Goal: Book appointment/travel/reservation

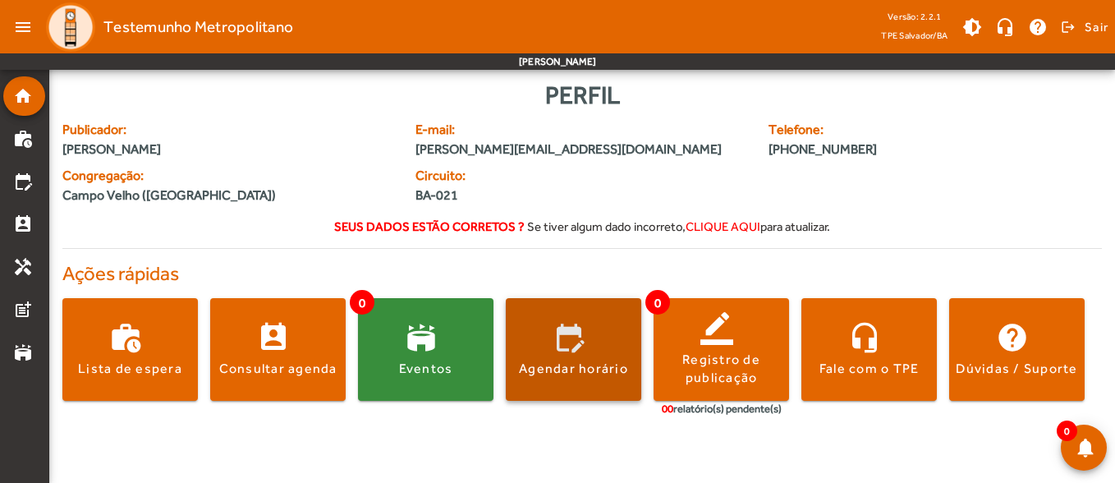
click at [575, 347] on span at bounding box center [573, 349] width 135 height 39
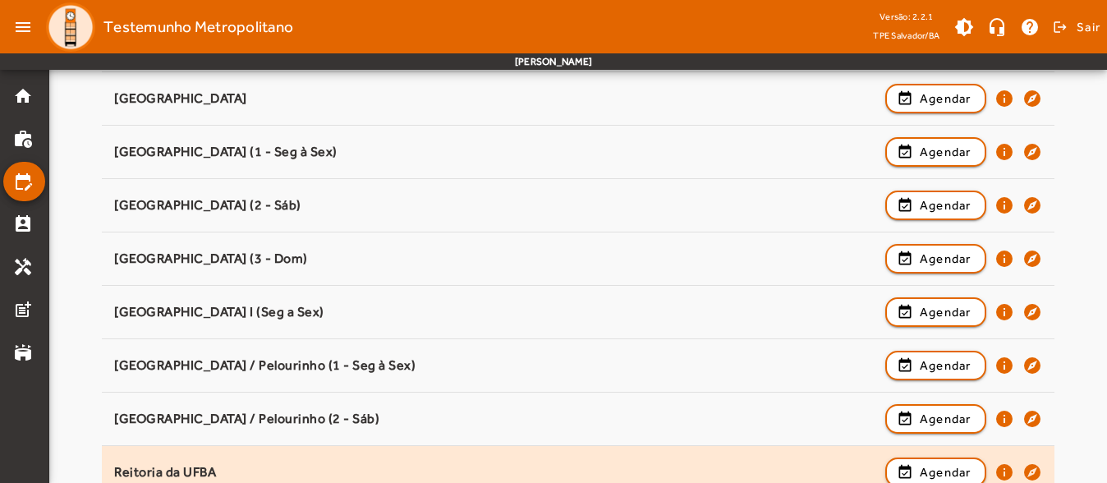
scroll to position [1278, 0]
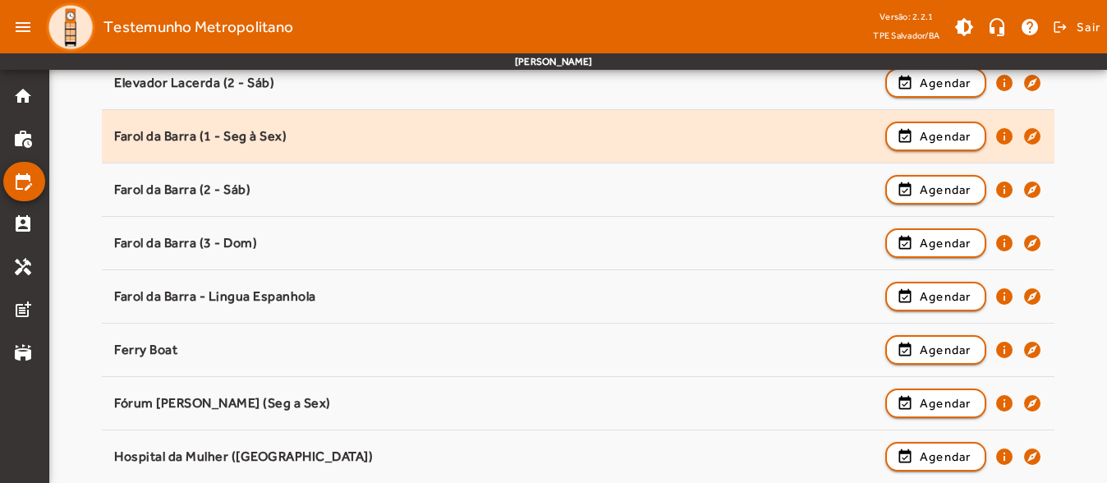
scroll to position [457, 0]
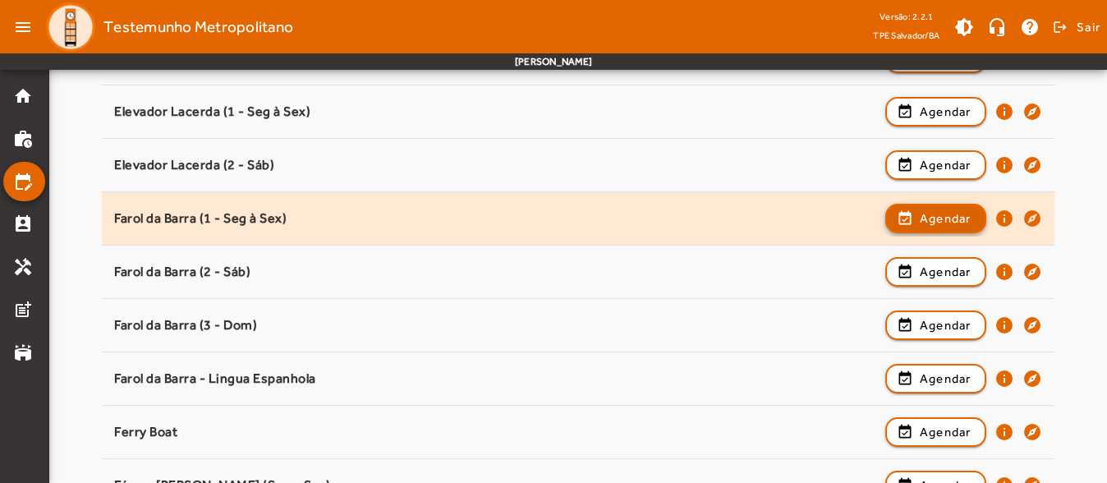
click at [940, 220] on span "Agendar" at bounding box center [946, 219] width 52 height 20
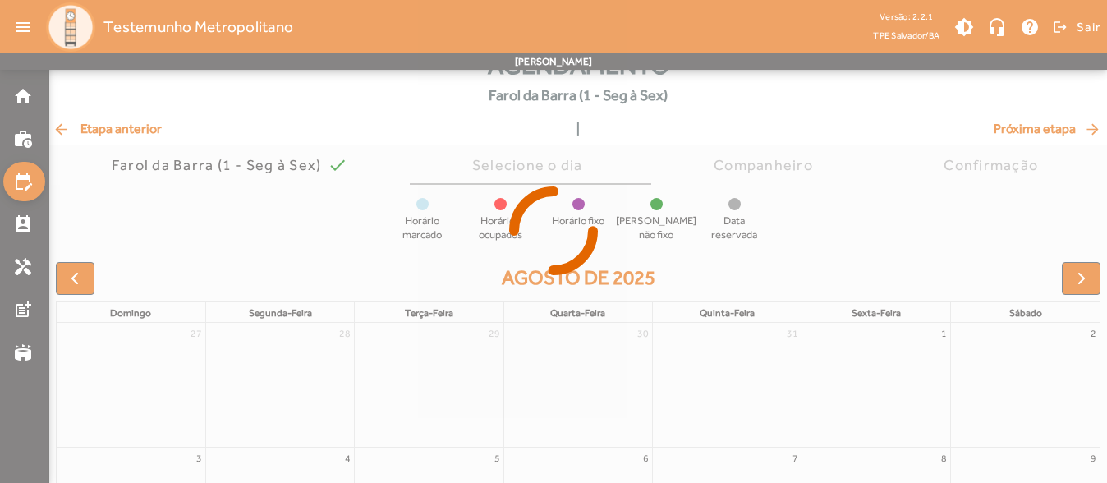
scroll to position [82, 0]
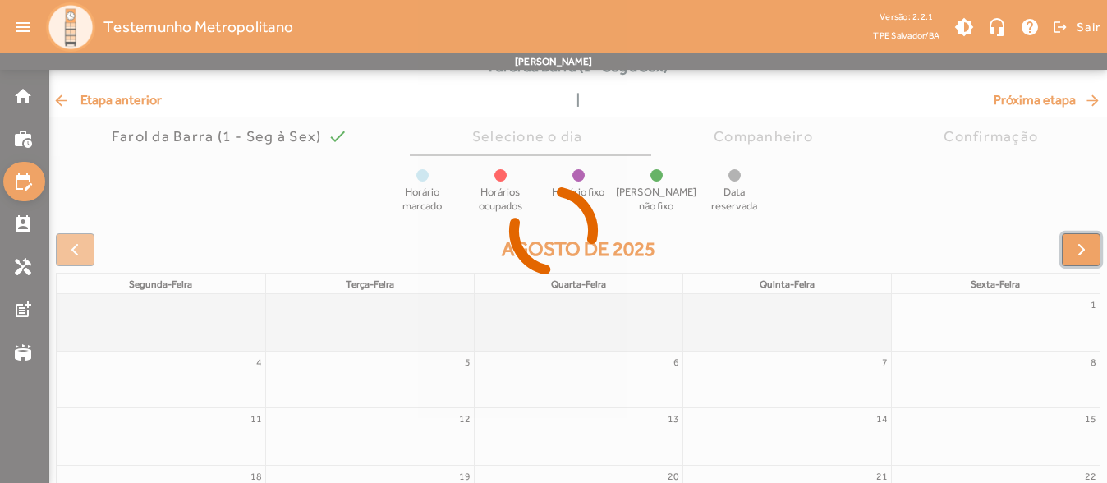
click at [1076, 251] on span "button" at bounding box center [1082, 250] width 20 height 20
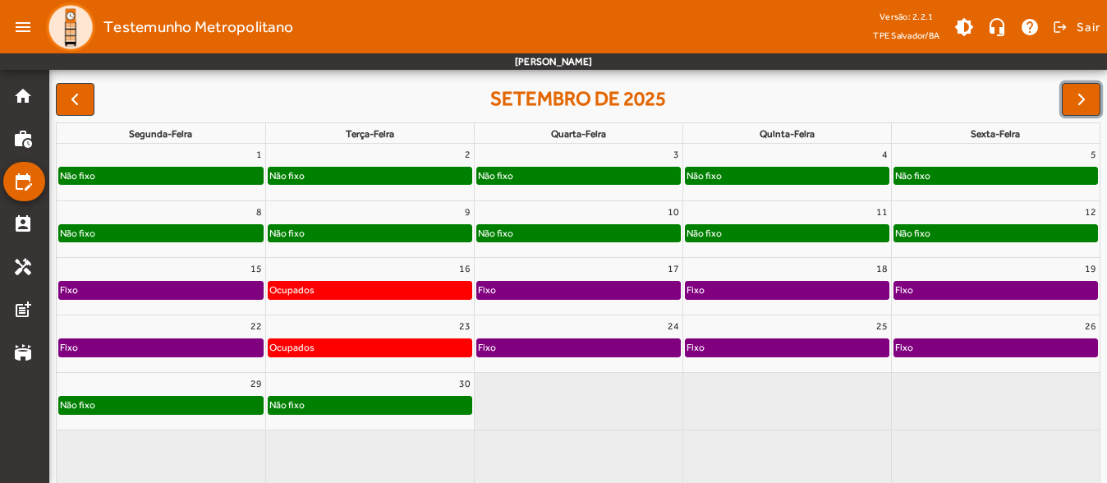
scroll to position [245, 0]
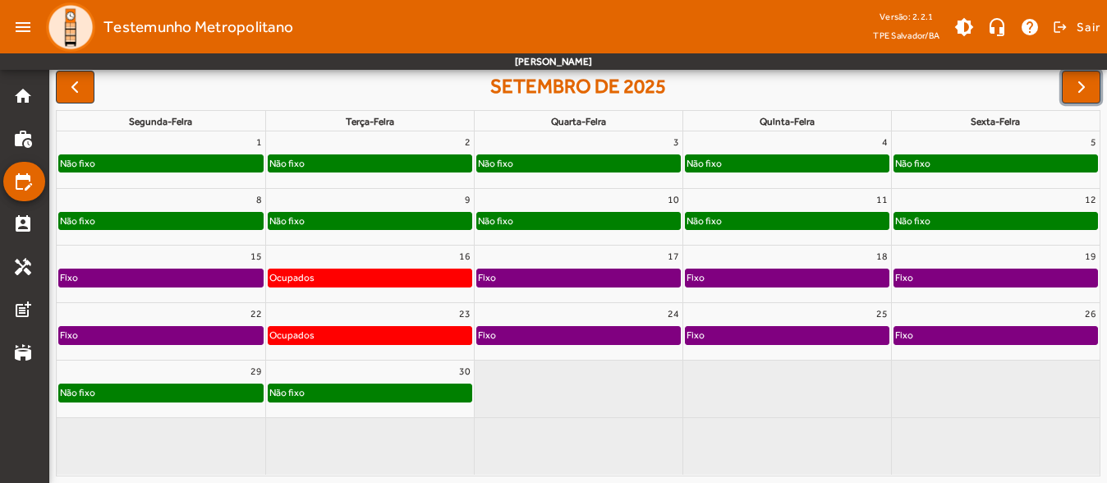
click at [381, 376] on div "30" at bounding box center [370, 370] width 208 height 21
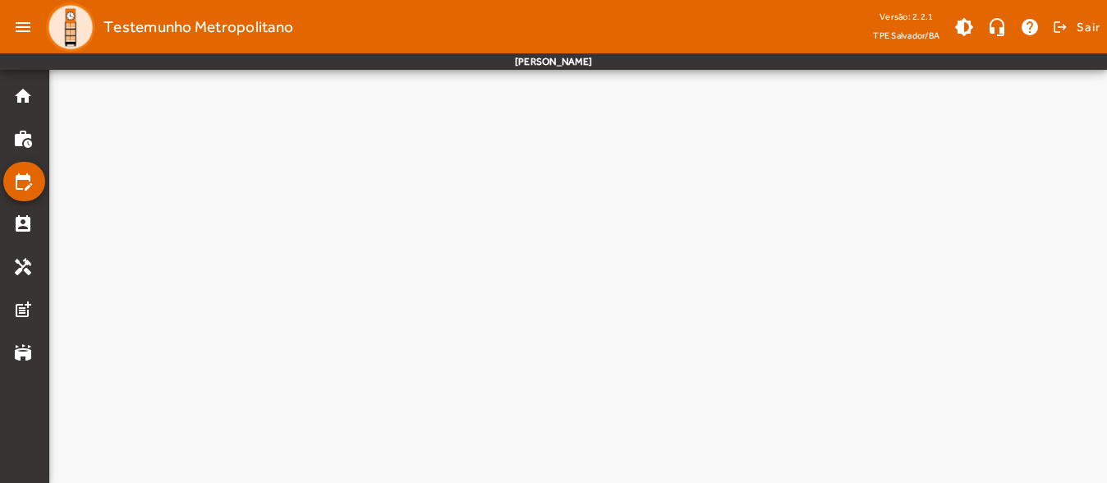
scroll to position [0, 0]
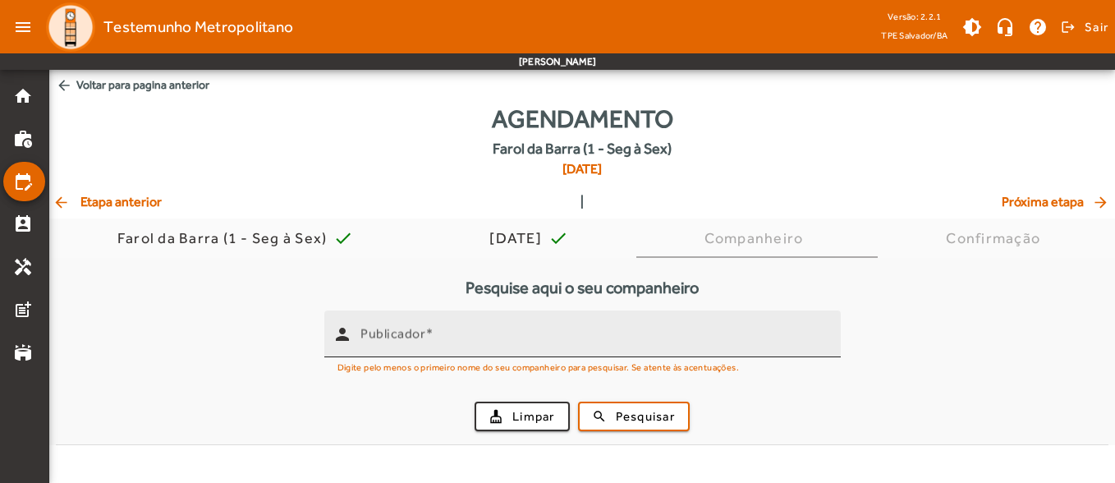
click at [392, 326] on mat-label "Publicador" at bounding box center [392, 334] width 65 height 16
click at [392, 331] on input "Publicador" at bounding box center [593, 341] width 467 height 20
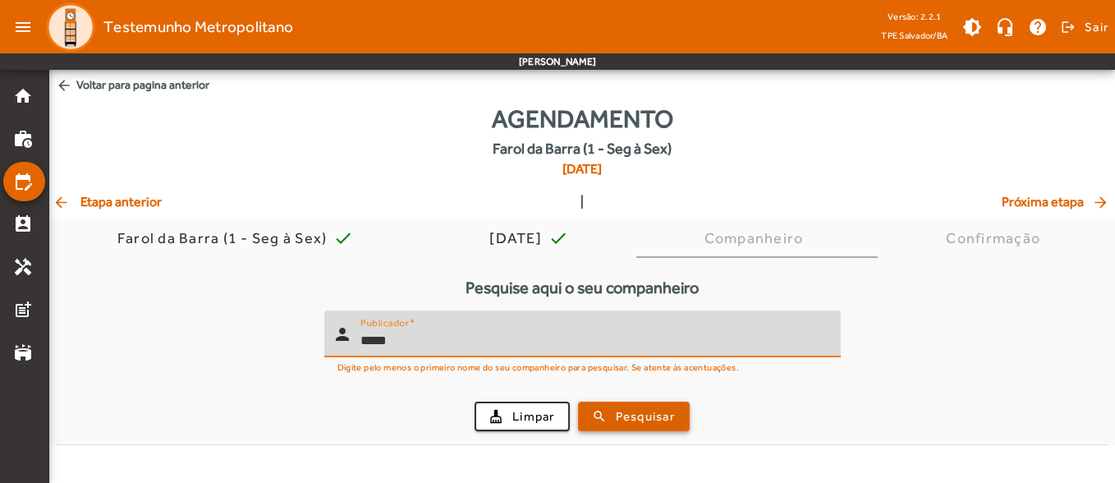
type input "*****"
click at [645, 413] on span "Pesquisar" at bounding box center [645, 416] width 59 height 19
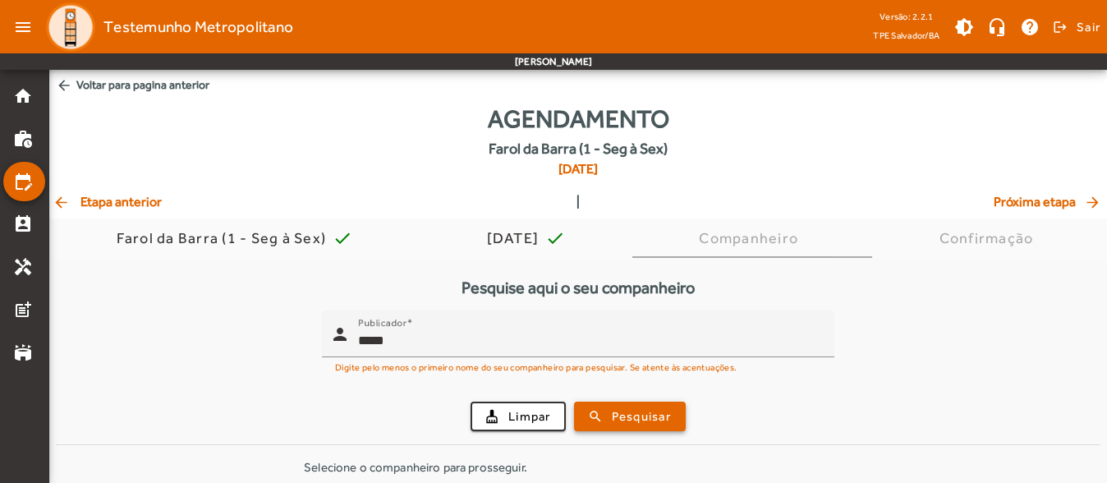
scroll to position [123, 0]
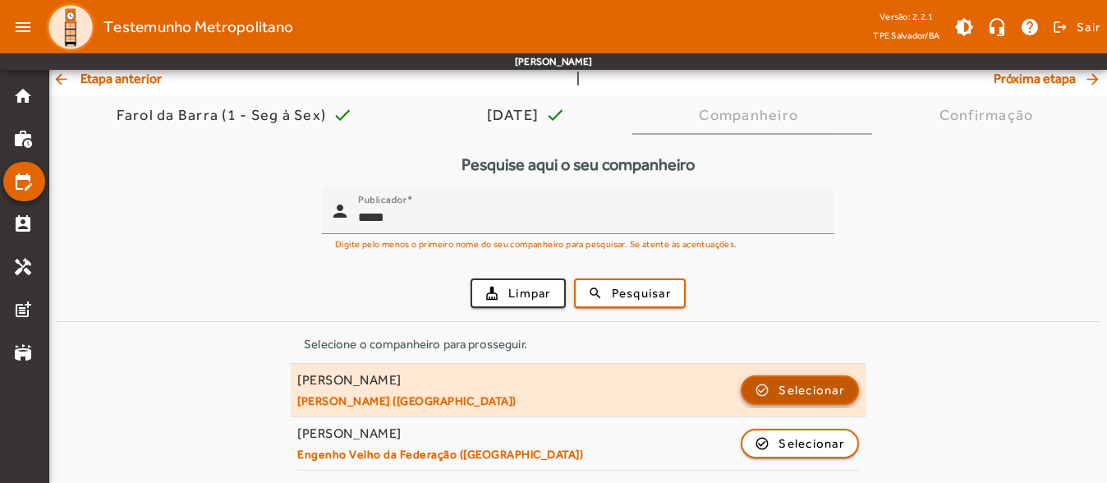
click at [792, 382] on span "Selecionar" at bounding box center [811, 390] width 66 height 20
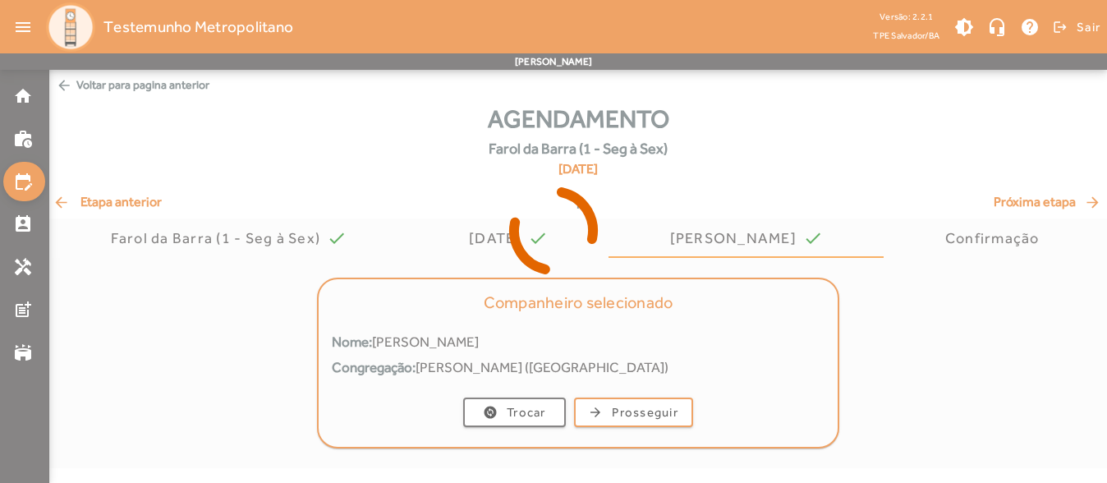
scroll to position [0, 0]
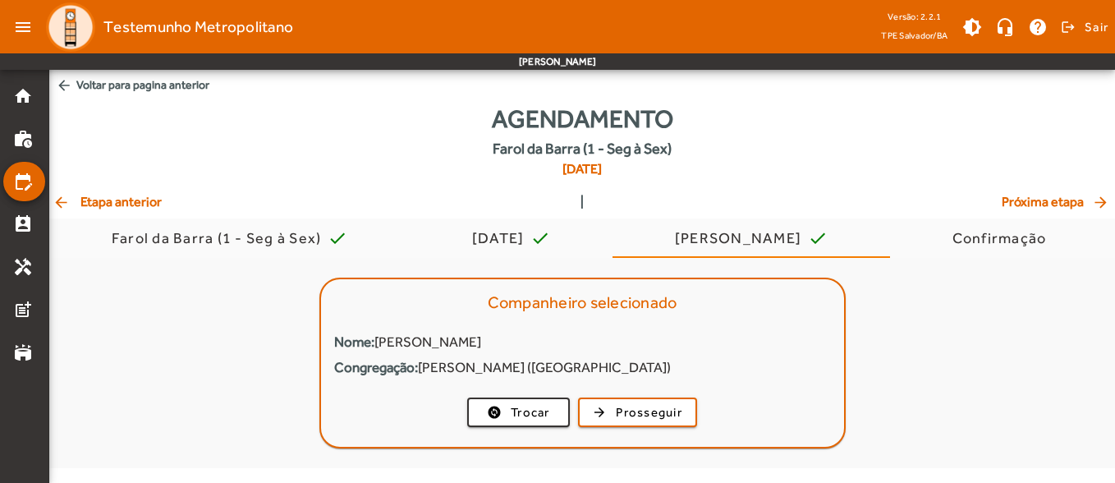
click at [676, 427] on mat-card-actions "change_circle Trocar arrow_forward Prosseguir" at bounding box center [582, 412] width 523 height 43
click at [673, 423] on span "button" at bounding box center [638, 411] width 116 height 39
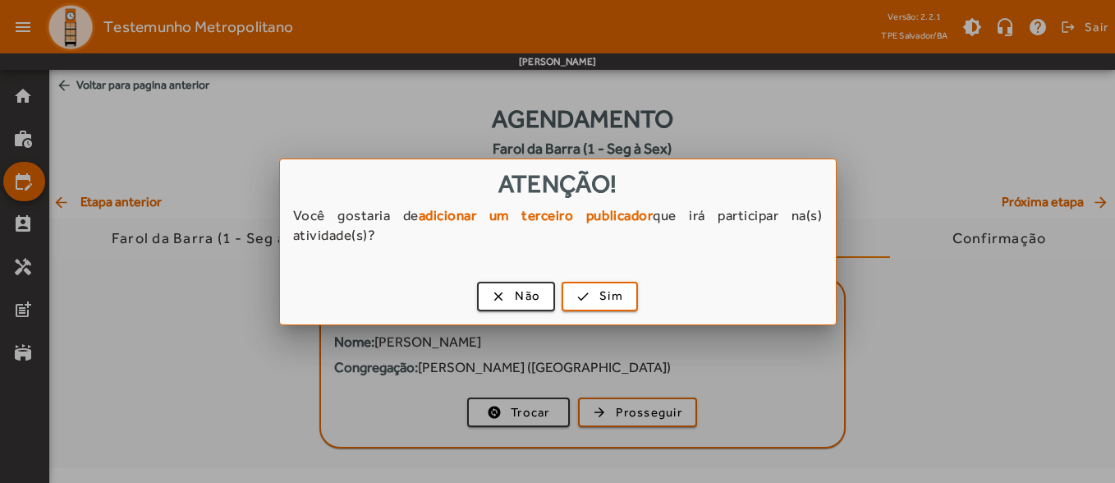
click at [510, 276] on div "clear Não check Sim" at bounding box center [558, 299] width 556 height 50
click at [512, 288] on span "button" at bounding box center [516, 296] width 75 height 39
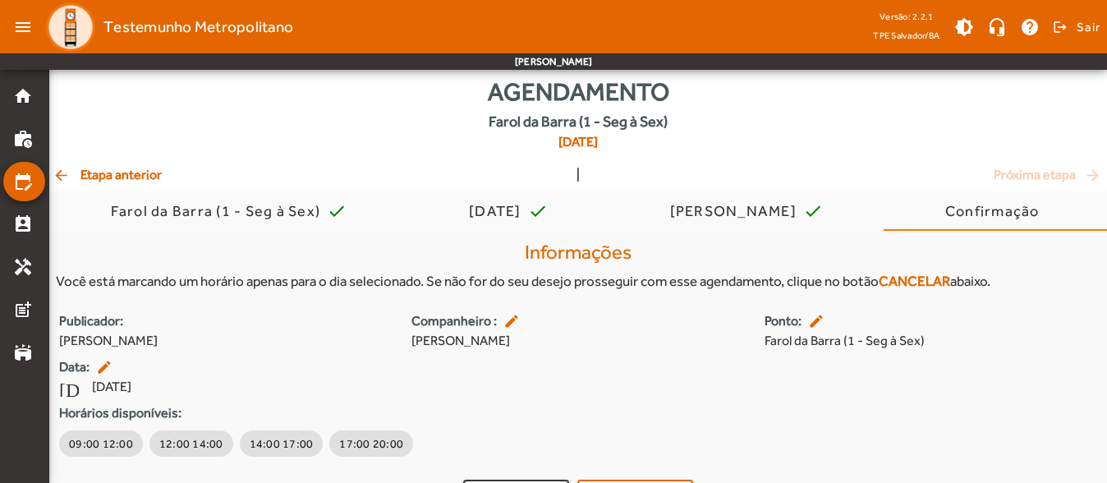
scroll to position [67, 0]
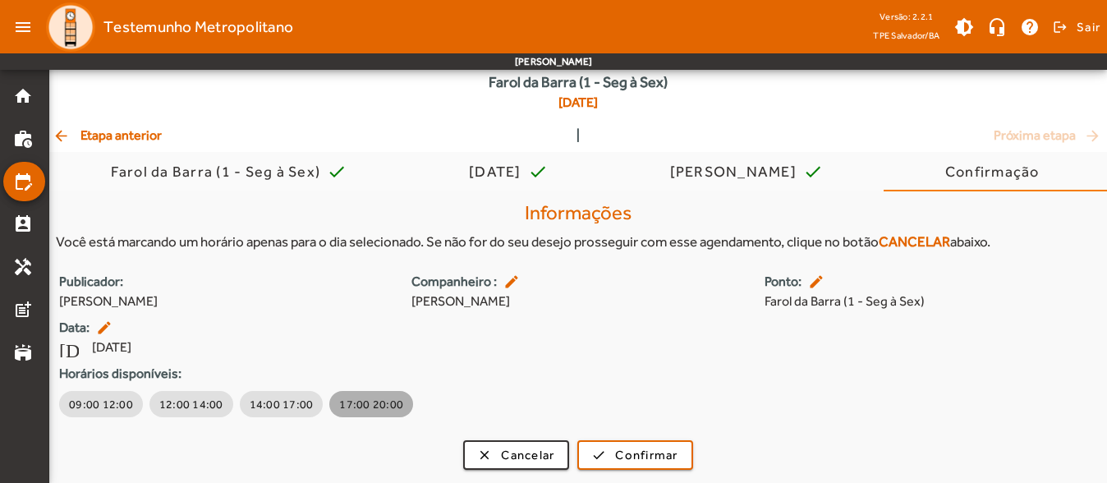
click at [371, 403] on span "17:00 20:00" at bounding box center [371, 404] width 64 height 16
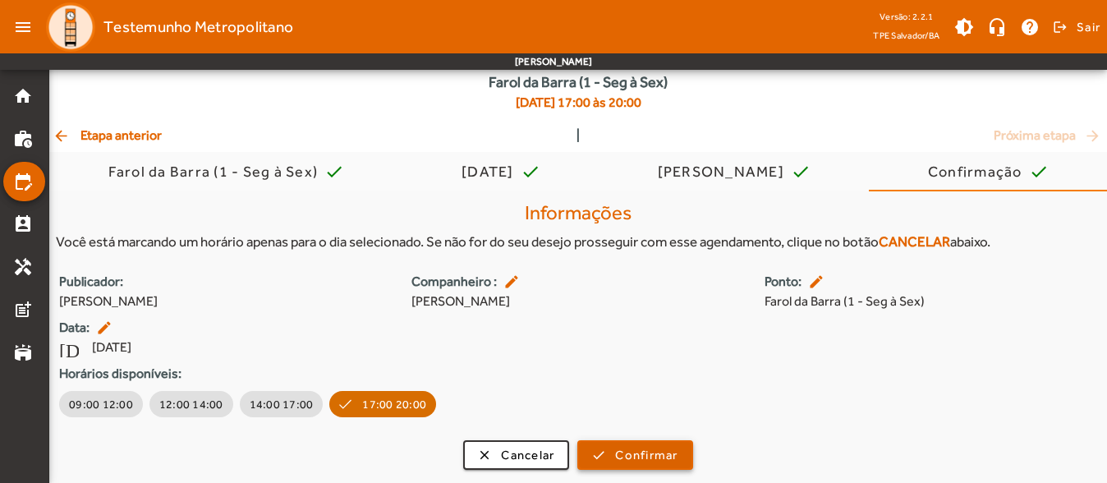
click at [669, 452] on span "Confirmar" at bounding box center [646, 455] width 62 height 19
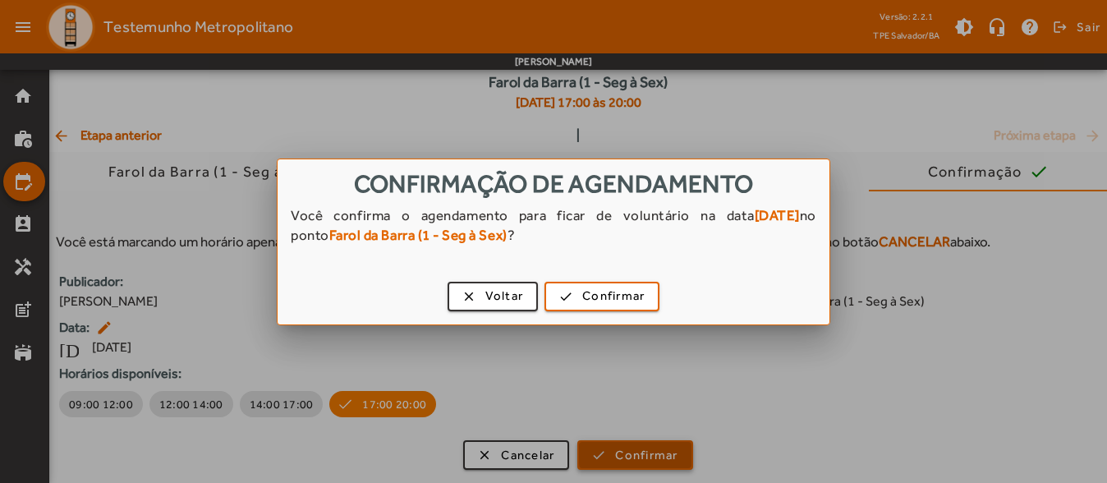
scroll to position [0, 0]
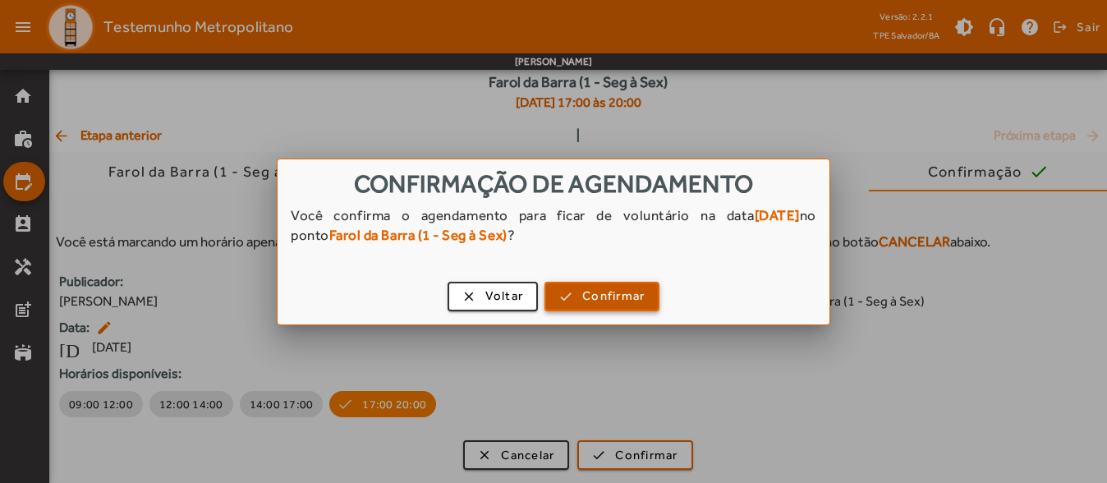
click at [612, 289] on span "Confirmar" at bounding box center [613, 296] width 62 height 19
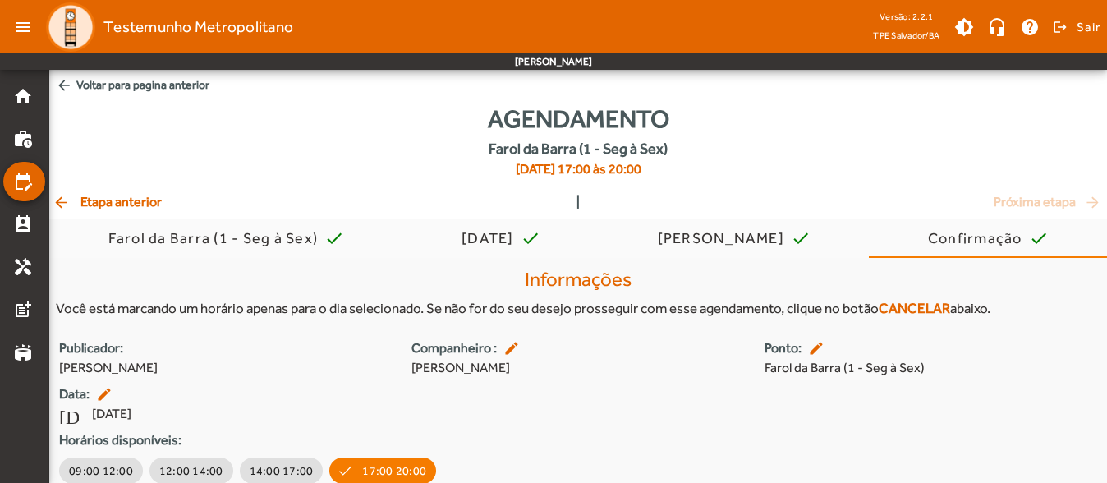
scroll to position [67, 0]
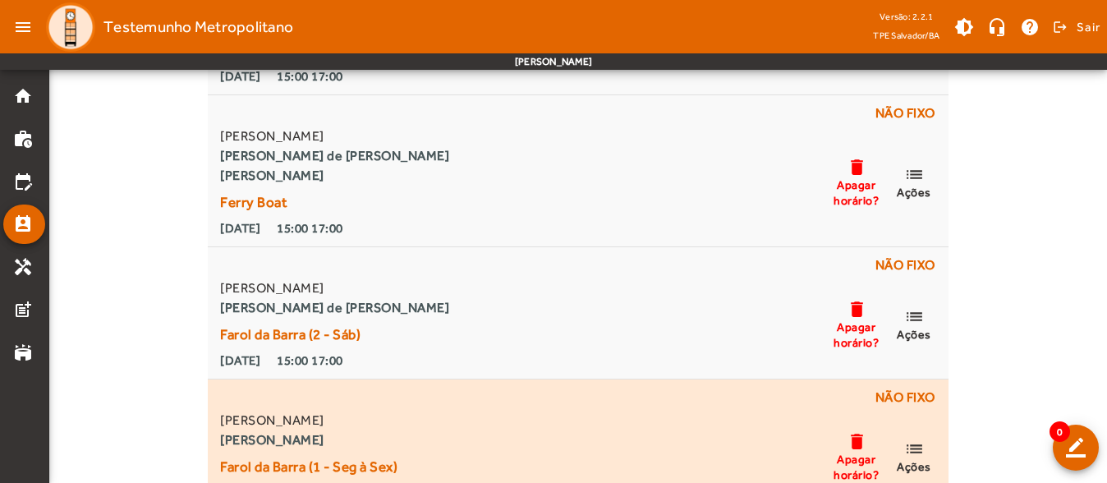
scroll to position [398, 0]
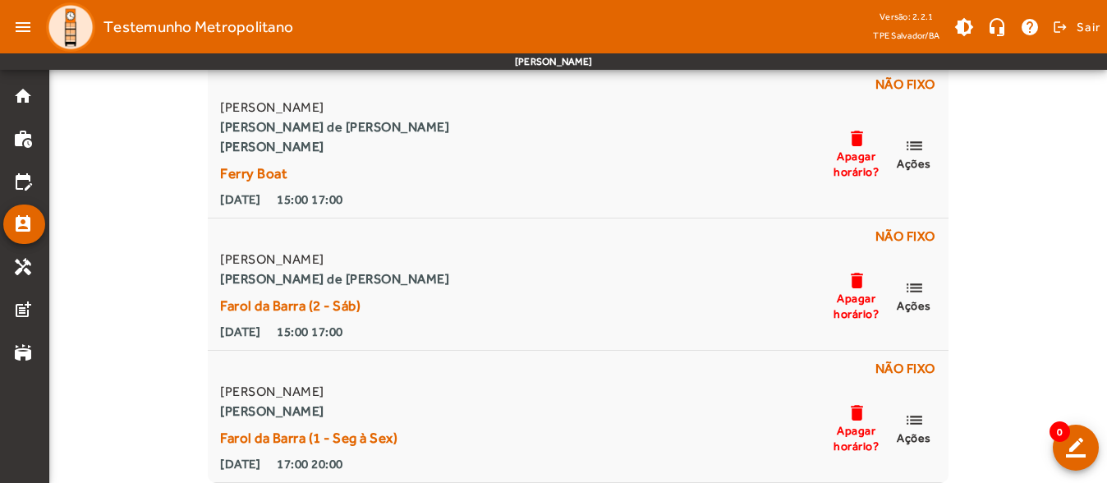
click at [149, 199] on div "Clique no botão de 'Ações adicionais' para realizar ações adicionais no seu hor…" at bounding box center [578, 111] width 1058 height 744
click at [151, 271] on div "Clique no botão de 'Ações adicionais' para realizar ações adicionais no seu hor…" at bounding box center [578, 111] width 1058 height 744
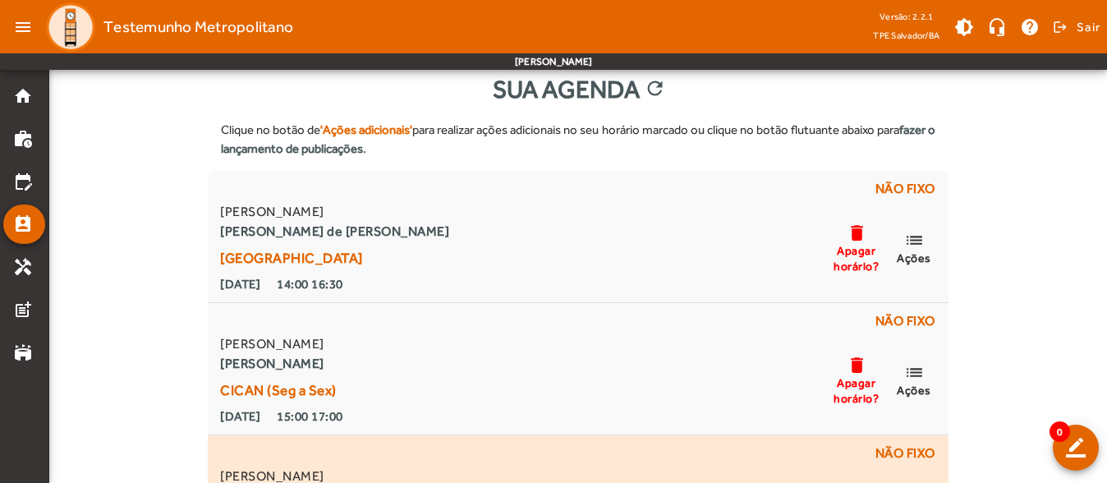
scroll to position [0, 0]
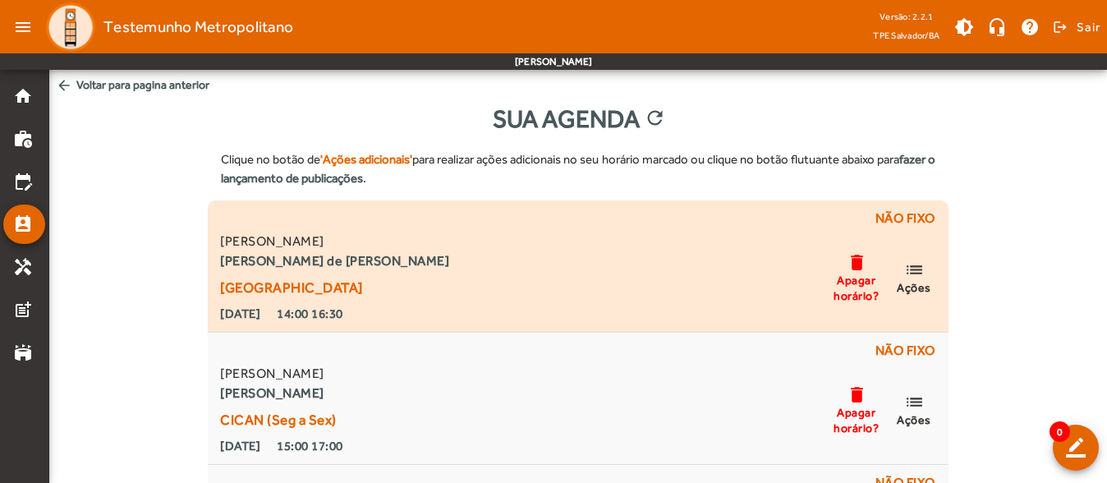
click at [916, 274] on mat-icon "list" at bounding box center [914, 269] width 20 height 21
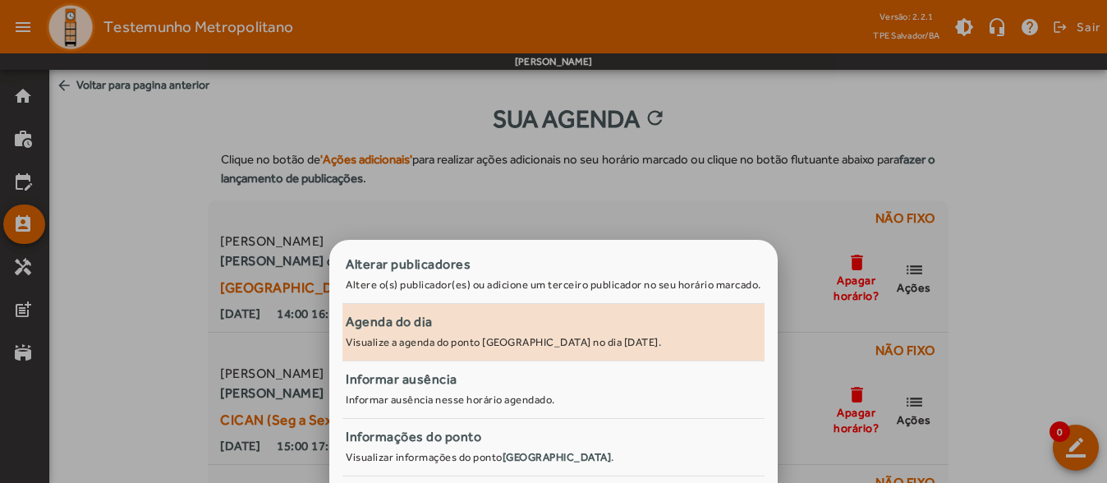
click at [490, 333] on span "Agenda do dia Visualize a agenda do ponto [GEOGRAPHIC_DATA] no dia [DATE]." at bounding box center [553, 332] width 422 height 40
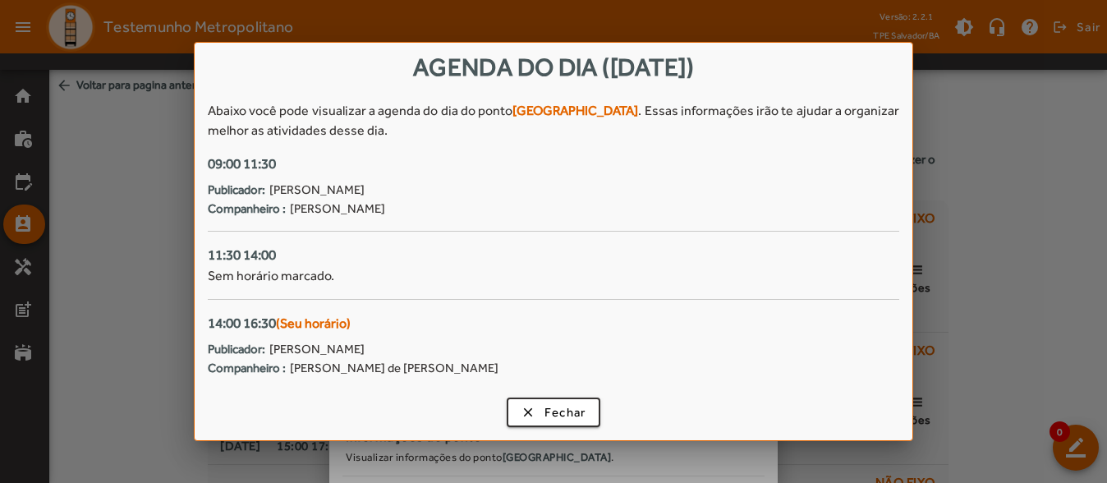
click at [380, 209] on span "[PERSON_NAME]" at bounding box center [337, 209] width 95 height 19
click at [1012, 207] on div at bounding box center [553, 241] width 1107 height 483
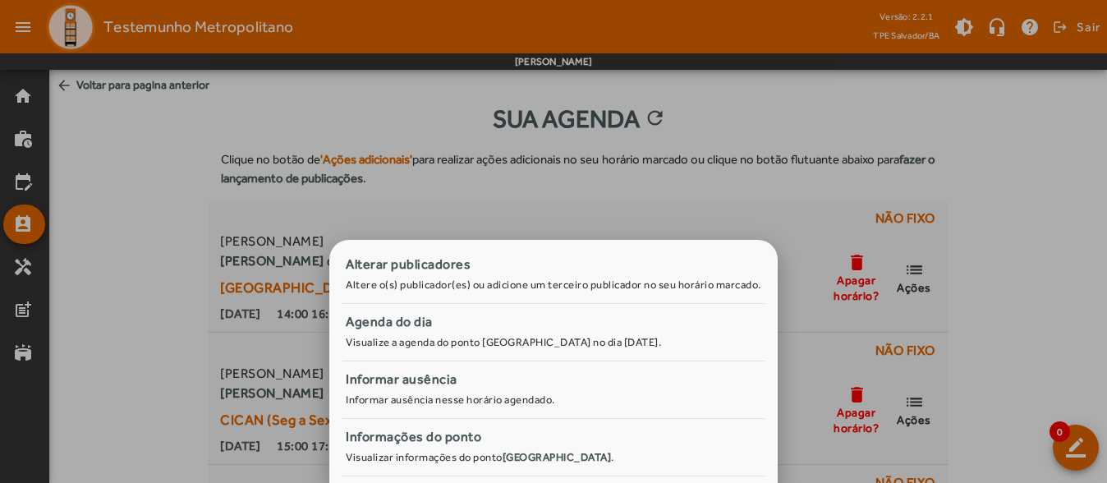
click at [941, 196] on div at bounding box center [553, 241] width 1107 height 483
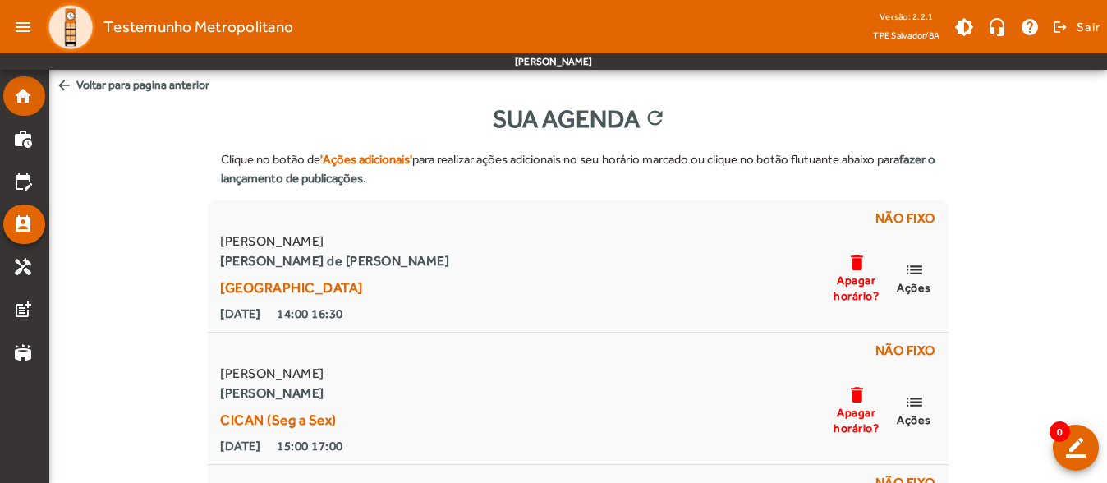
click at [29, 106] on mat-list-item "home" at bounding box center [24, 95] width 42 height 39
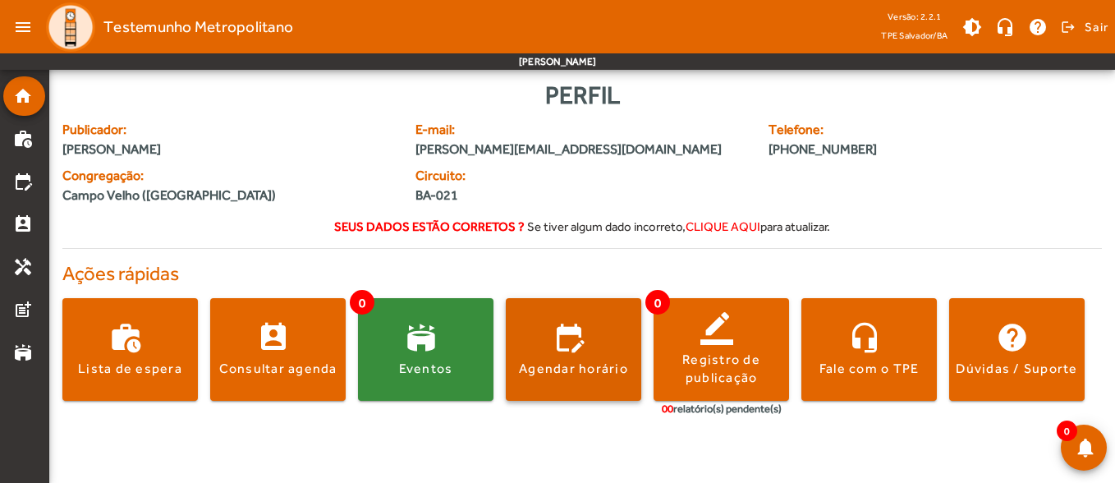
click at [567, 345] on span at bounding box center [573, 349] width 135 height 39
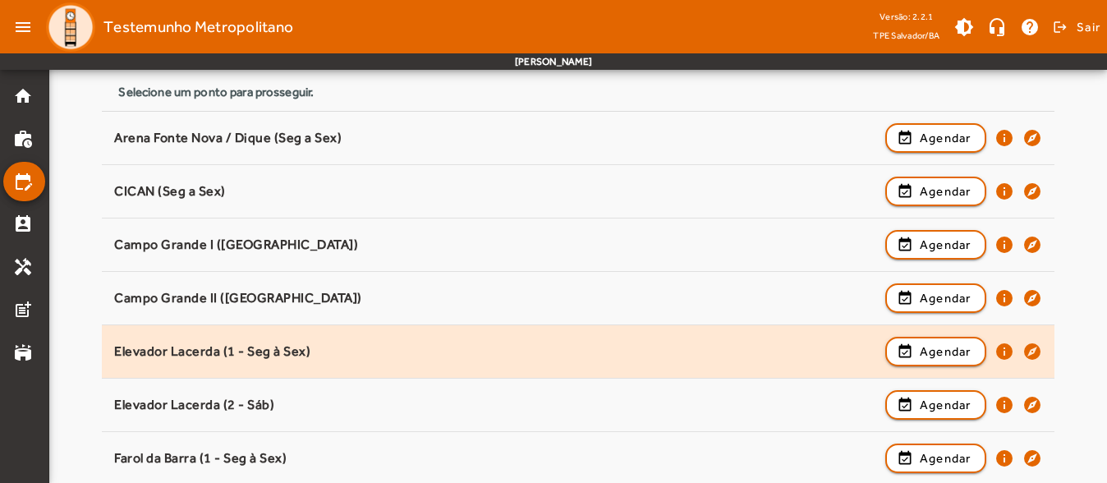
scroll to position [246, 0]
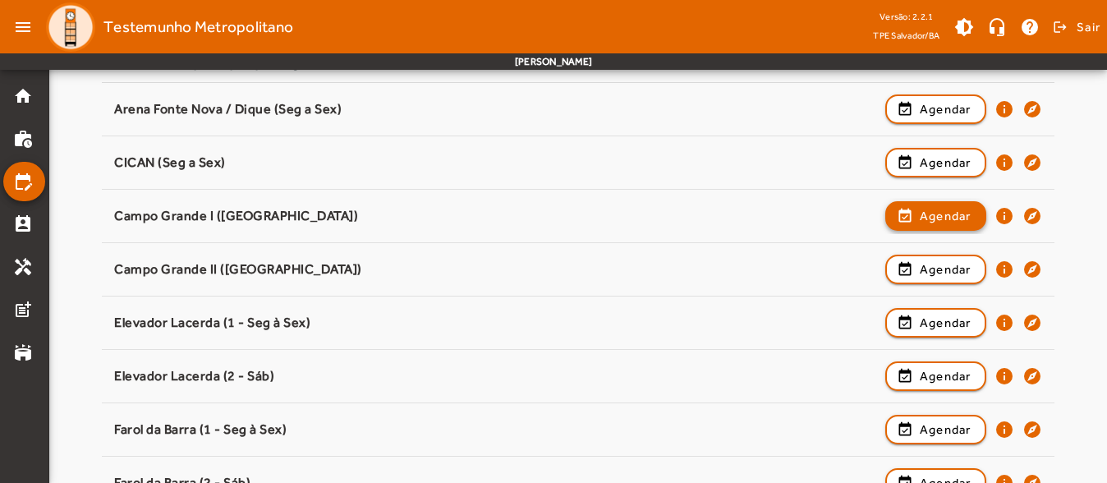
click at [916, 222] on span "button" at bounding box center [936, 215] width 98 height 39
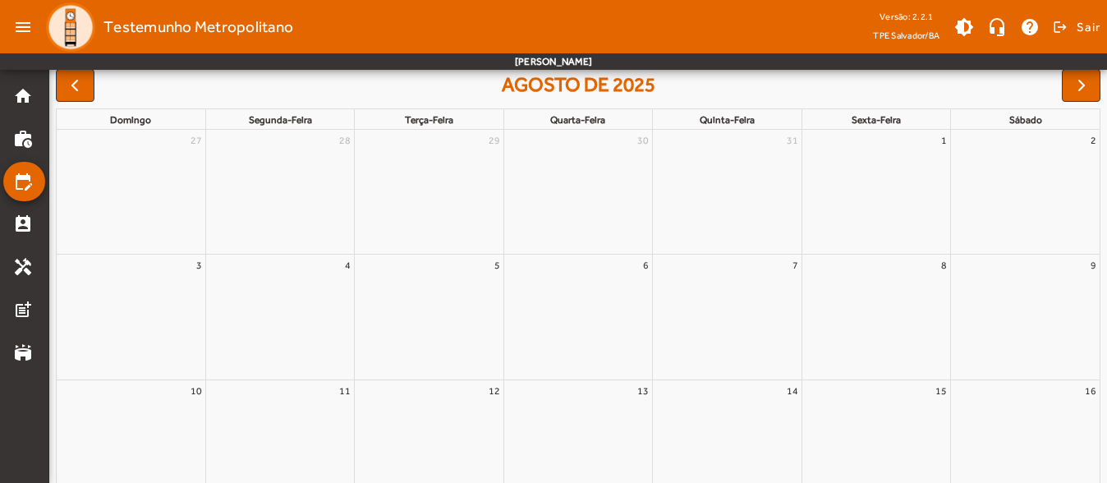
scroll to position [0, 0]
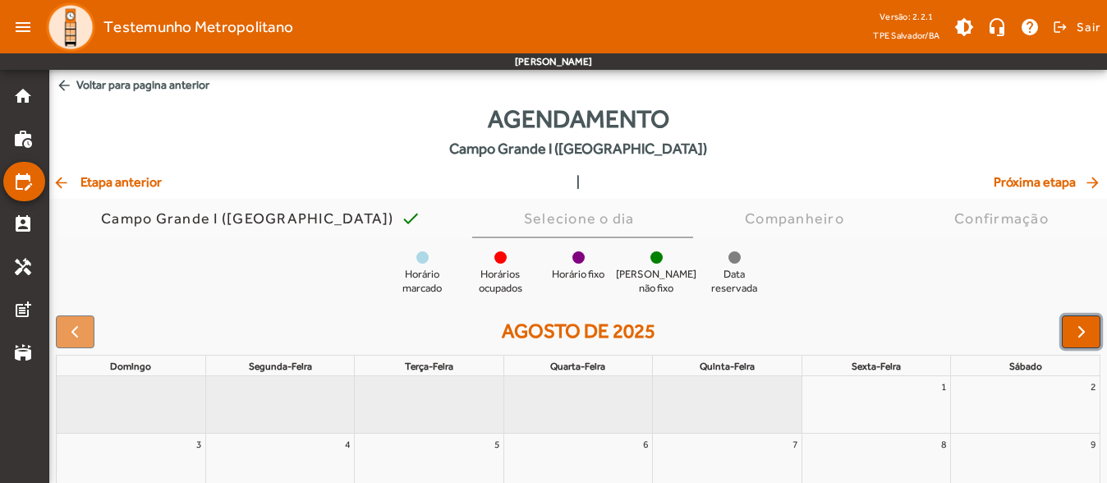
click at [1079, 337] on span "button" at bounding box center [1082, 332] width 20 height 20
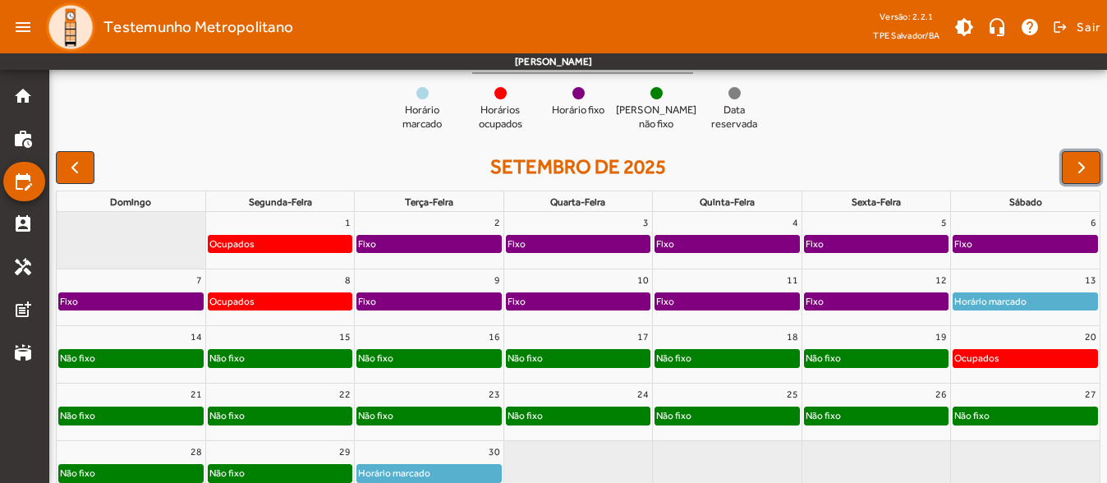
scroll to position [245, 0]
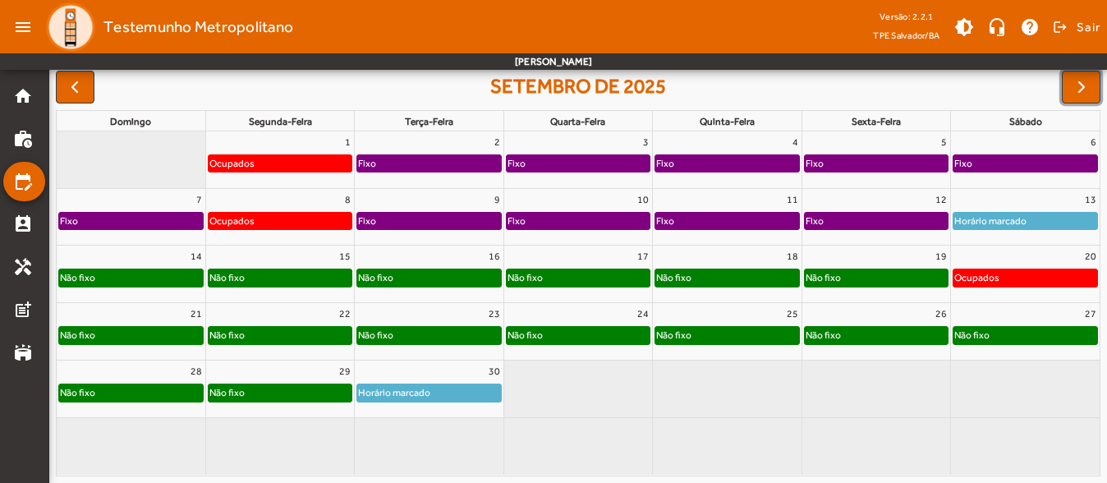
click at [479, 258] on div "16" at bounding box center [429, 256] width 148 height 21
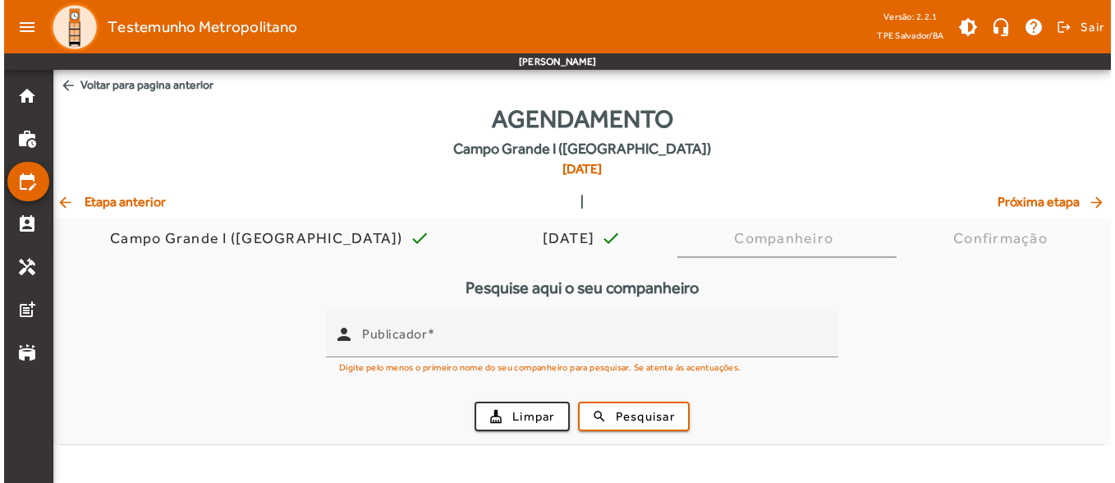
scroll to position [0, 0]
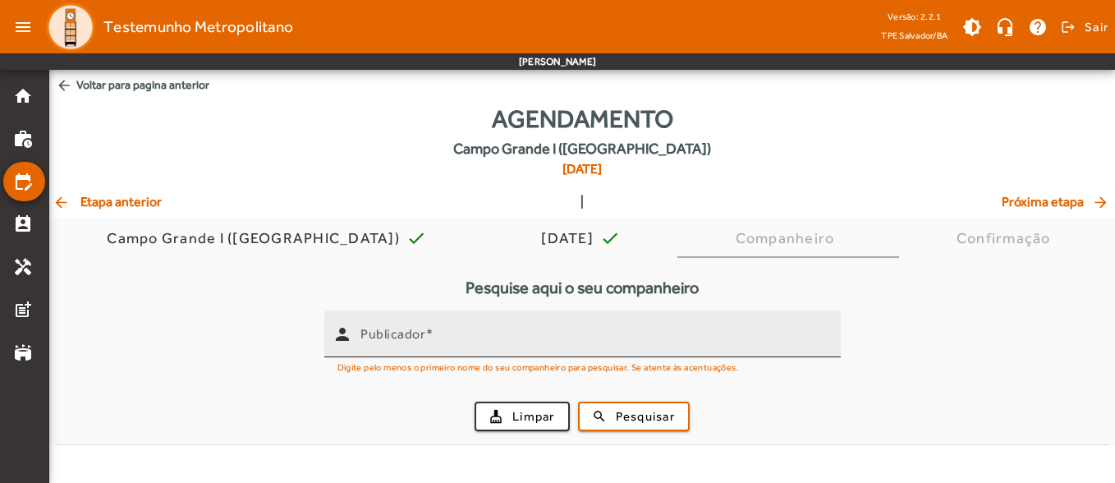
click at [392, 338] on mat-label "Publicador" at bounding box center [392, 334] width 65 height 16
click at [392, 338] on input "Publicador" at bounding box center [593, 341] width 467 height 20
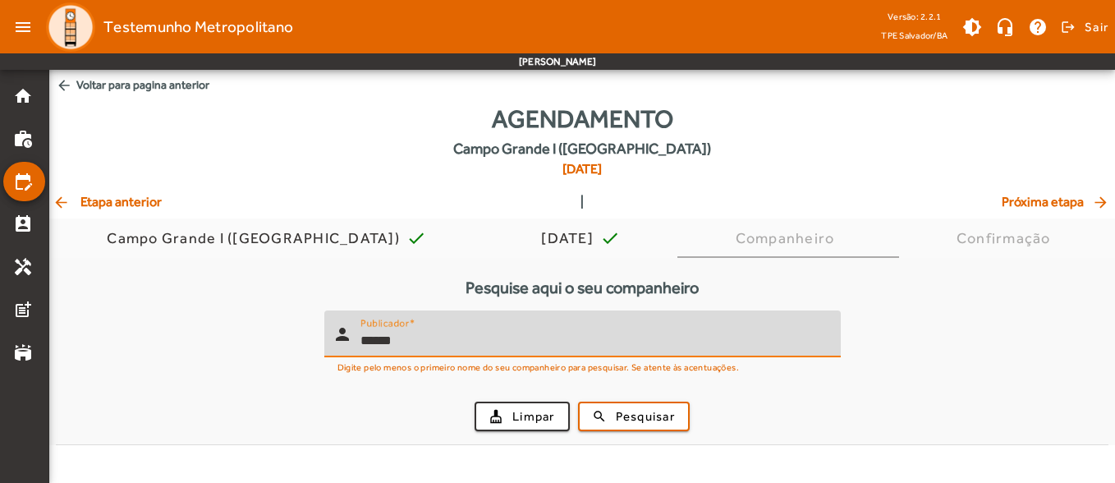
type input "*******"
drag, startPoint x: 481, startPoint y: 347, endPoint x: 280, endPoint y: 345, distance: 201.2
click at [280, 345] on form "person Publicador ******* Digite pelo menos o primeiro nome do seu companheiro …" at bounding box center [582, 377] width 1053 height 134
type input "*"
type input "******"
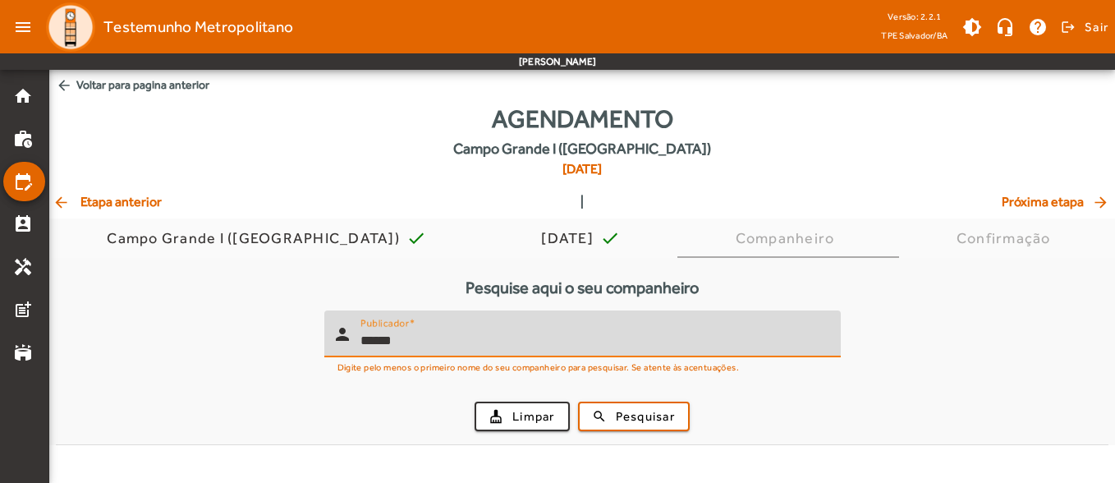
click at [663, 431] on div "cleaning_services Limpar search Pesquisar" at bounding box center [582, 416] width 1033 height 56
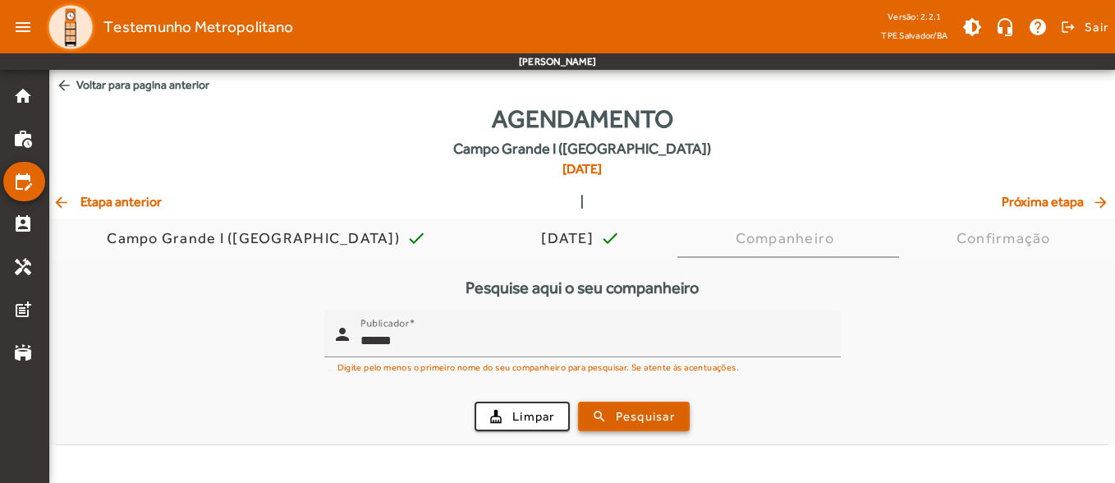
click at [660, 424] on span "Pesquisar" at bounding box center [645, 416] width 59 height 19
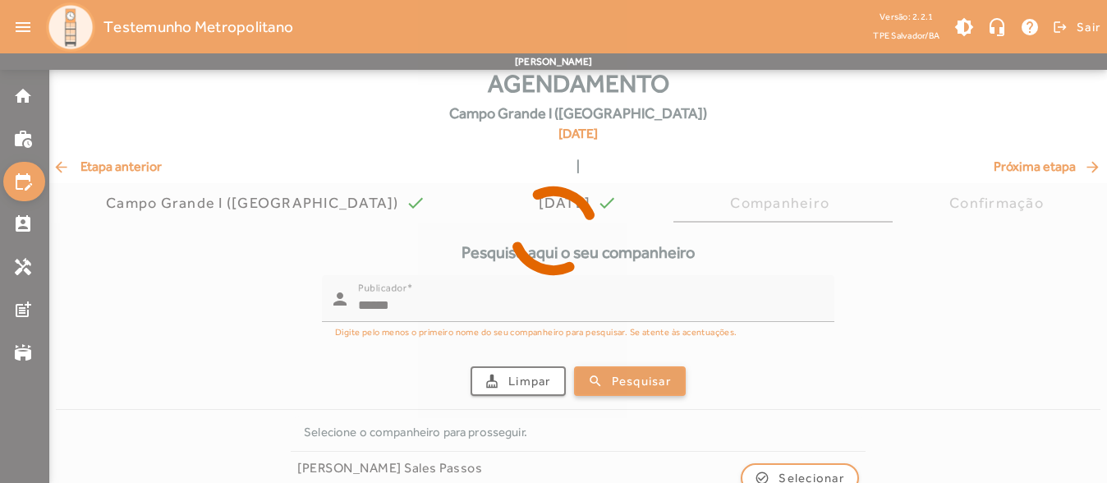
scroll to position [70, 0]
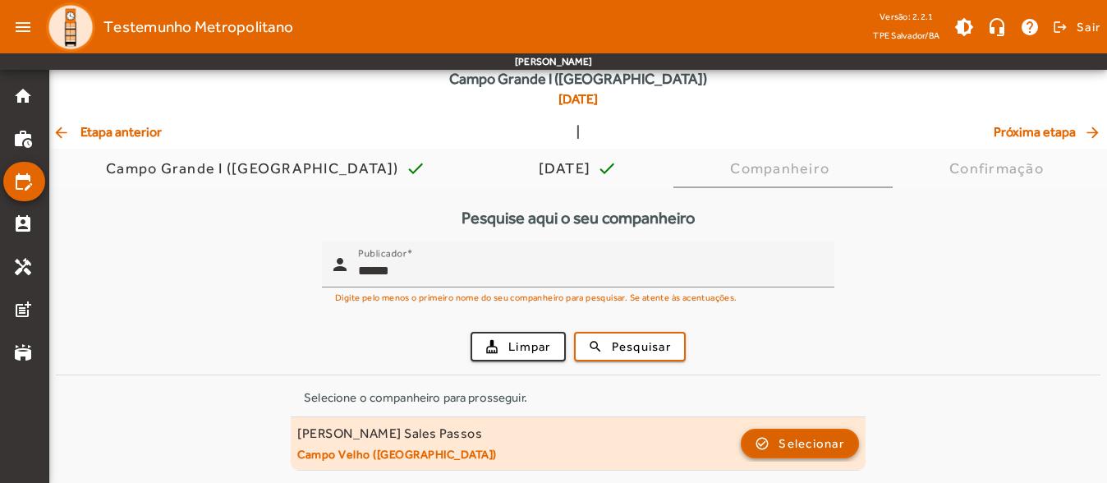
click at [769, 437] on span "button" at bounding box center [799, 443] width 115 height 39
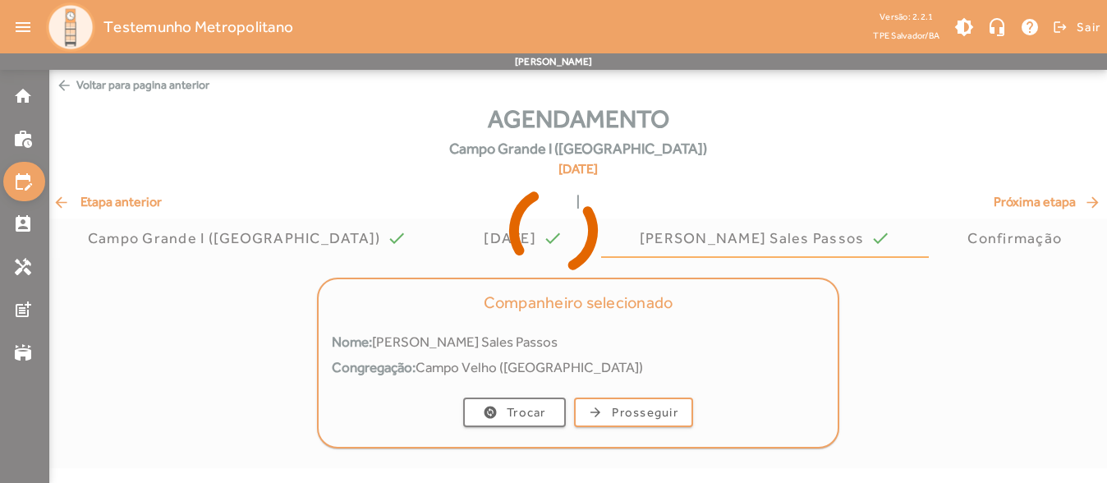
scroll to position [0, 0]
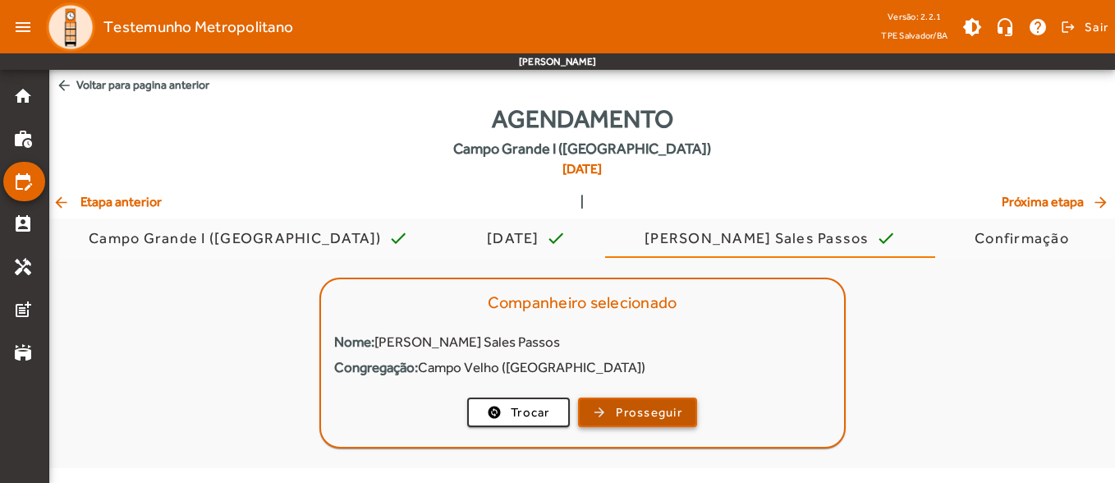
click at [638, 405] on span "Prosseguir" at bounding box center [649, 412] width 67 height 19
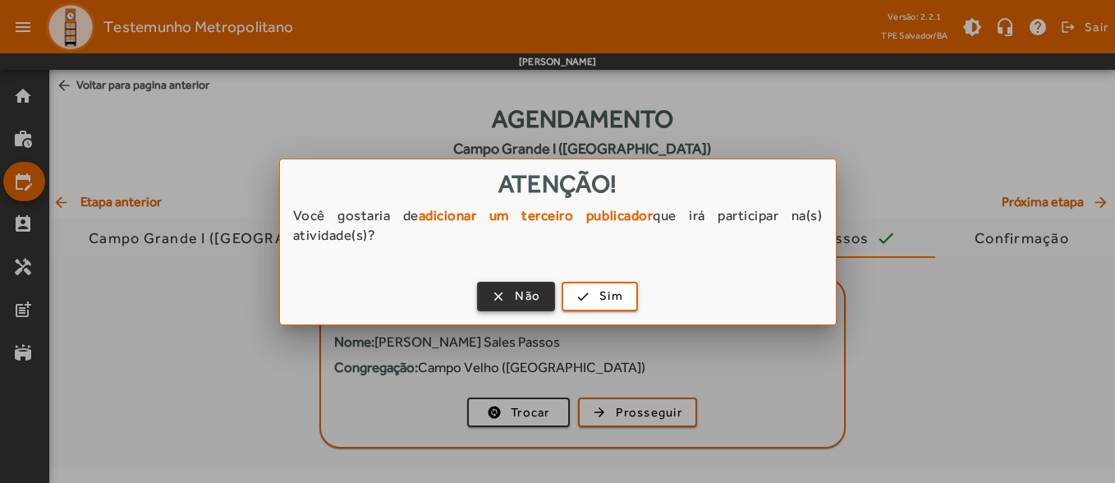
click at [498, 294] on span "button" at bounding box center [516, 296] width 75 height 39
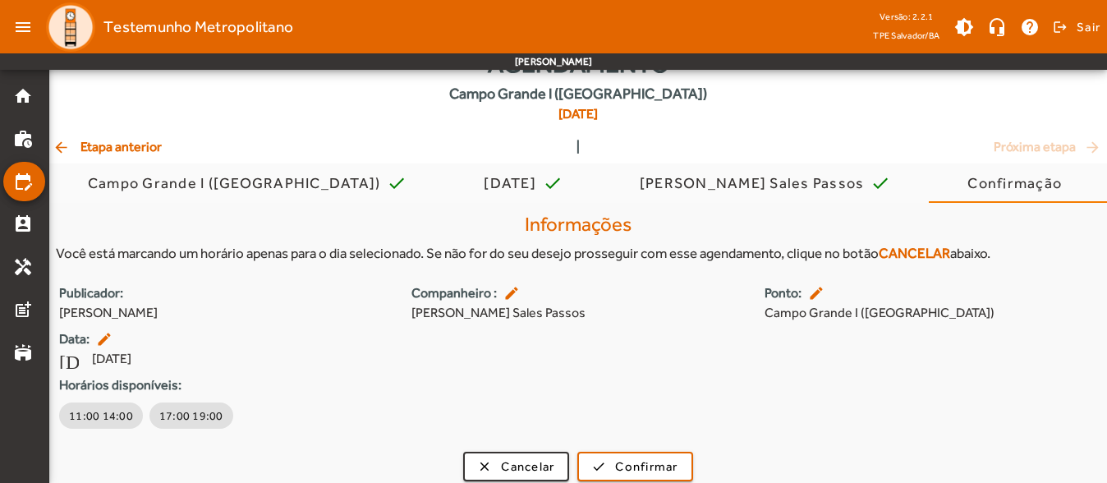
scroll to position [67, 0]
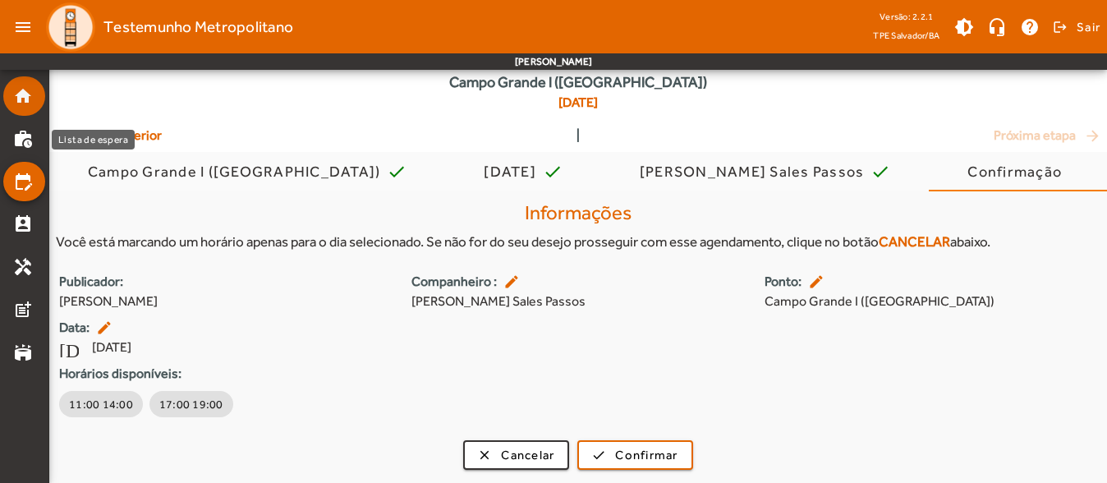
click at [23, 101] on mat-icon "home" at bounding box center [23, 96] width 20 height 20
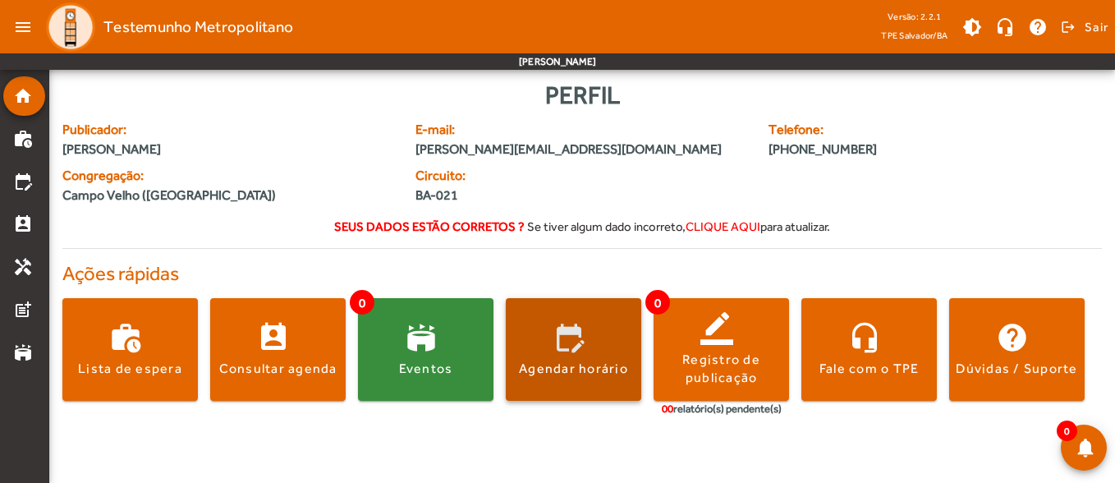
click at [554, 376] on div "Agendar horário" at bounding box center [573, 369] width 109 height 18
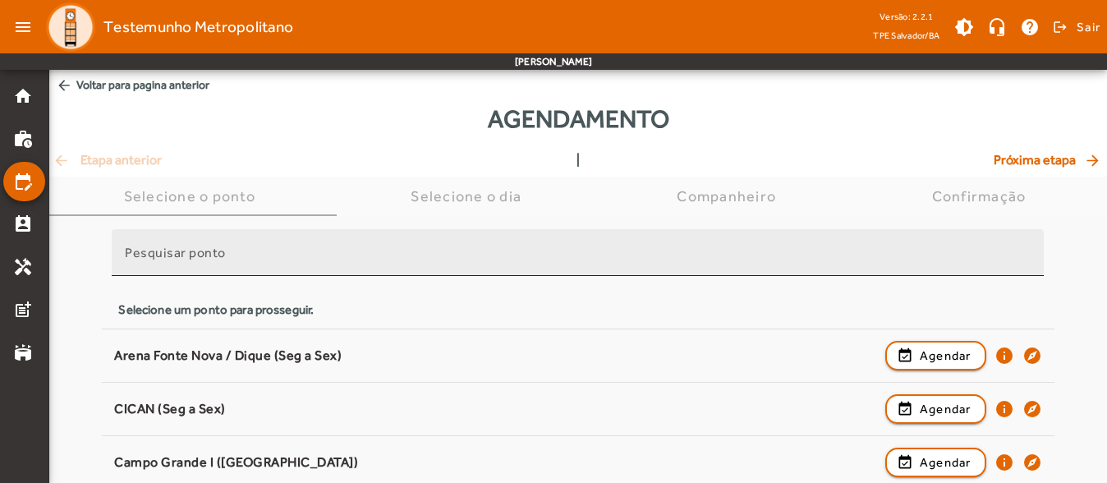
click at [286, 236] on div "Pesquisar ponto" at bounding box center [578, 252] width 906 height 47
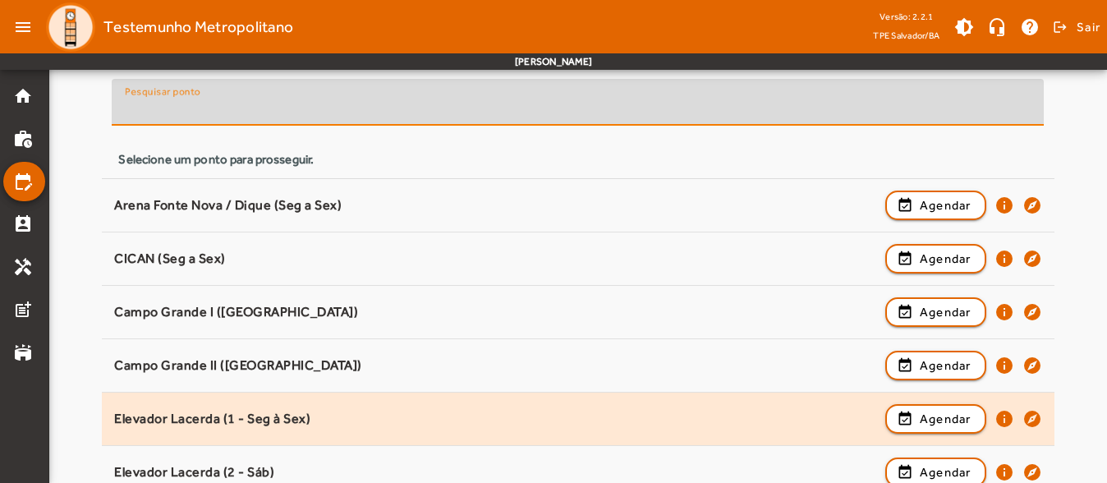
scroll to position [164, 0]
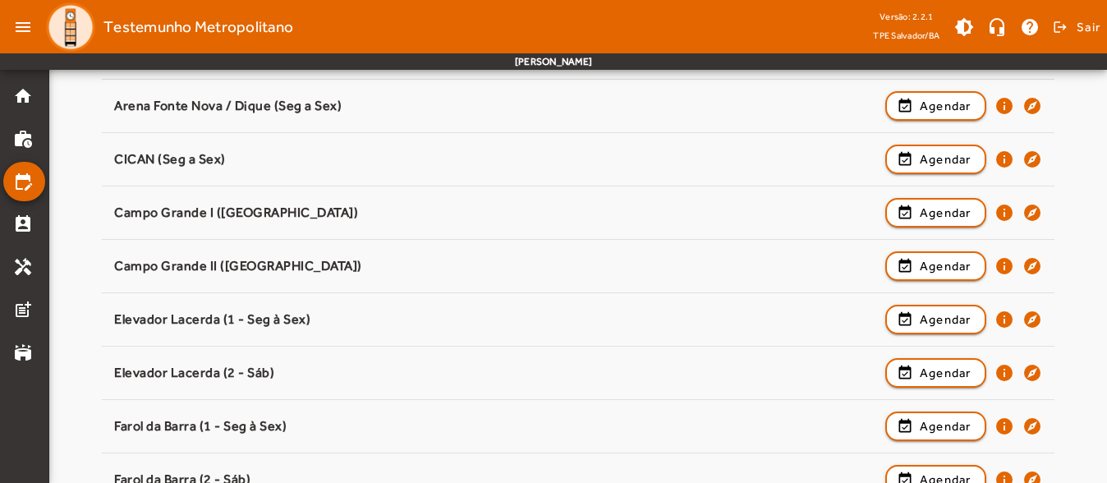
scroll to position [211, 0]
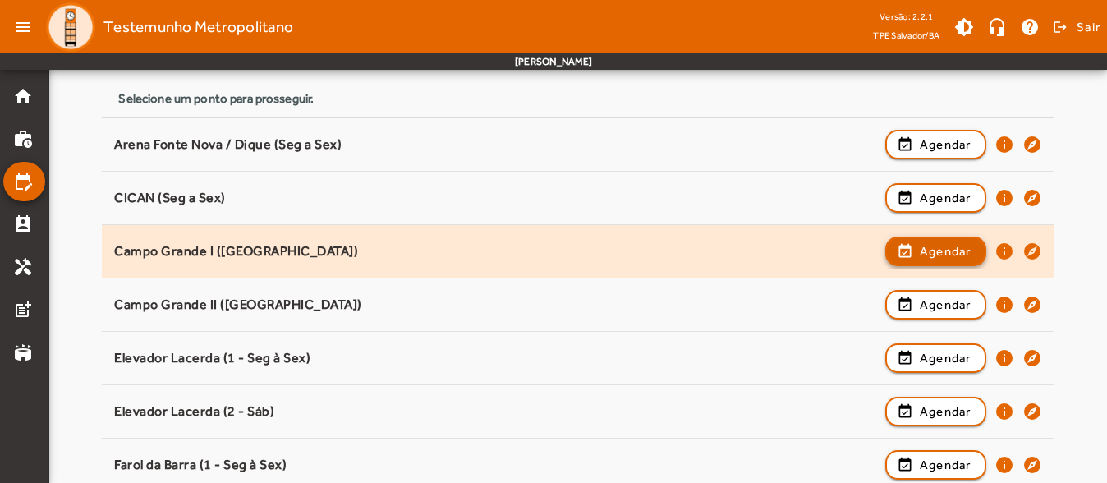
click at [920, 247] on span "Agendar" at bounding box center [946, 251] width 52 height 20
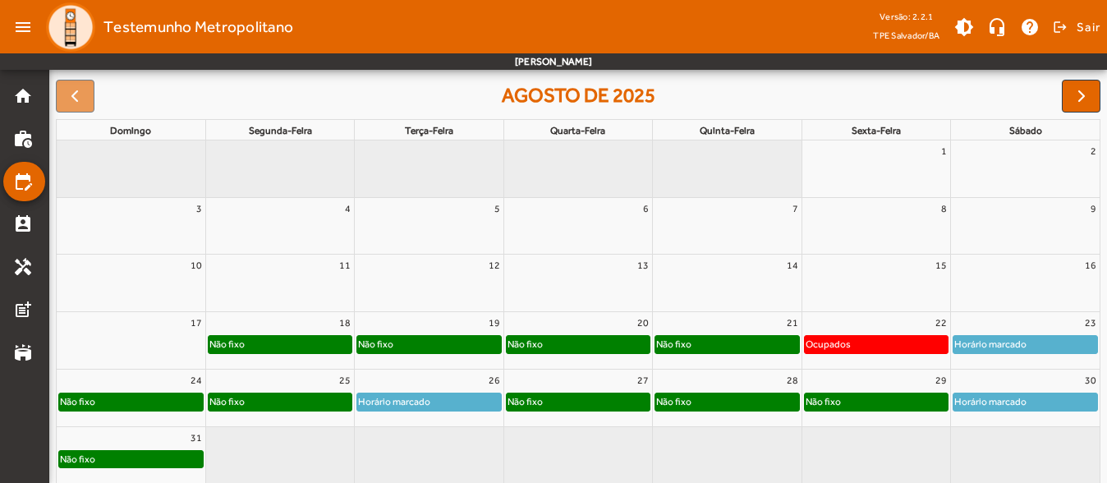
scroll to position [245, 0]
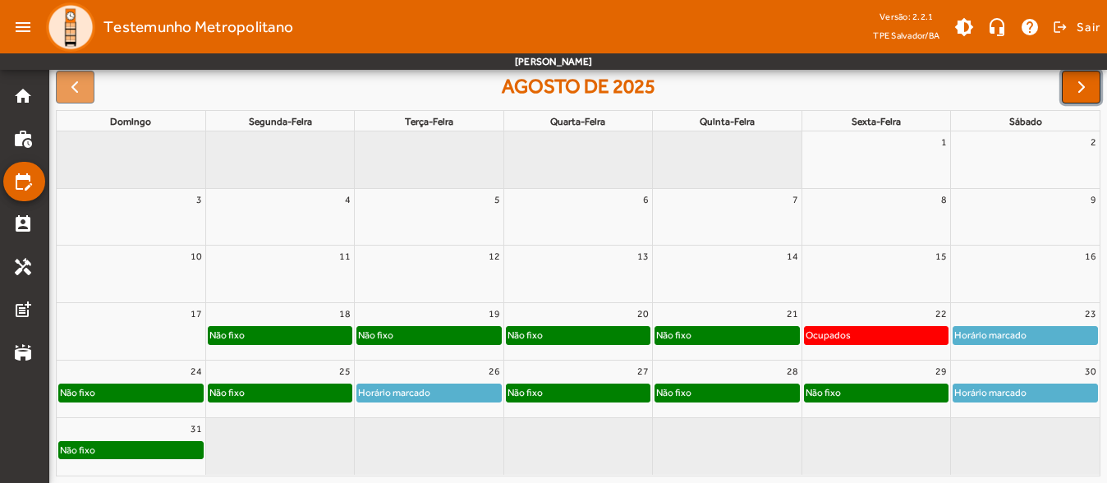
click at [1081, 89] on span "button" at bounding box center [1082, 87] width 20 height 20
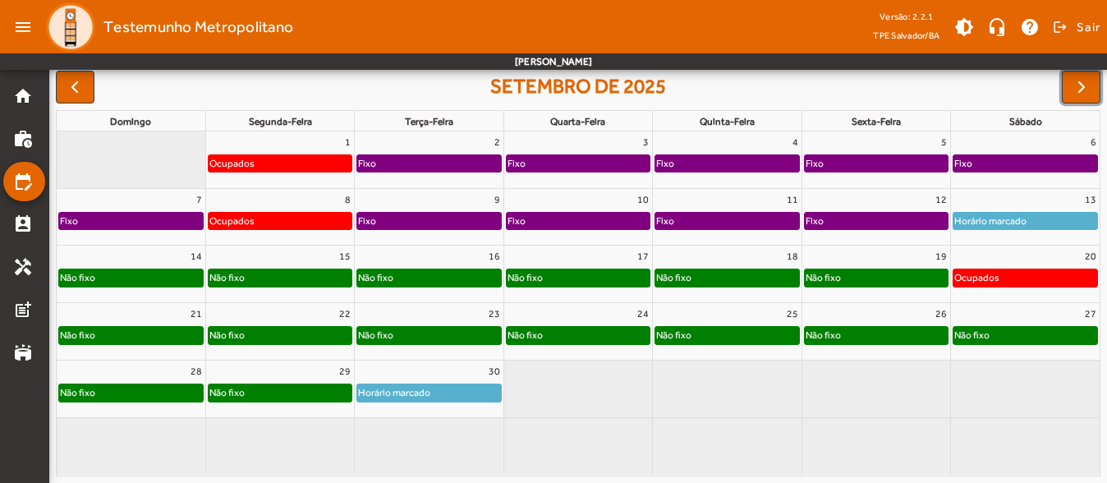
click at [473, 264] on div "16" at bounding box center [429, 256] width 148 height 21
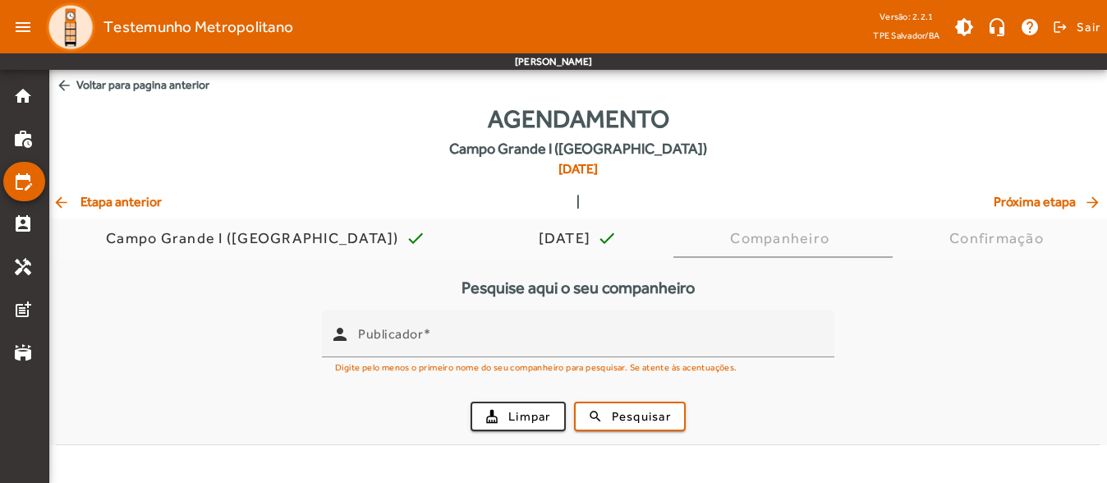
scroll to position [0, 0]
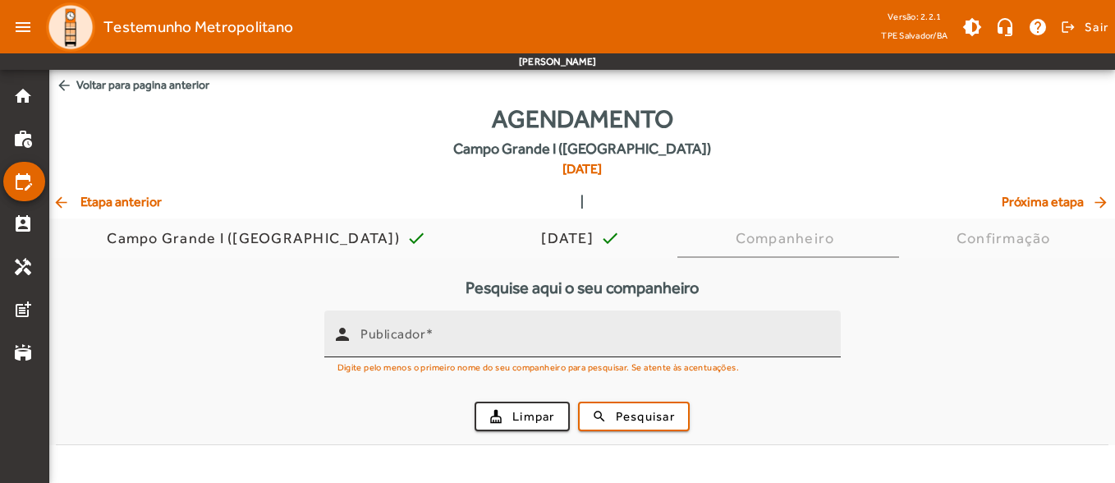
click at [418, 330] on mat-label "Publicador" at bounding box center [392, 334] width 65 height 16
click at [418, 331] on input "Publicador" at bounding box center [593, 341] width 467 height 20
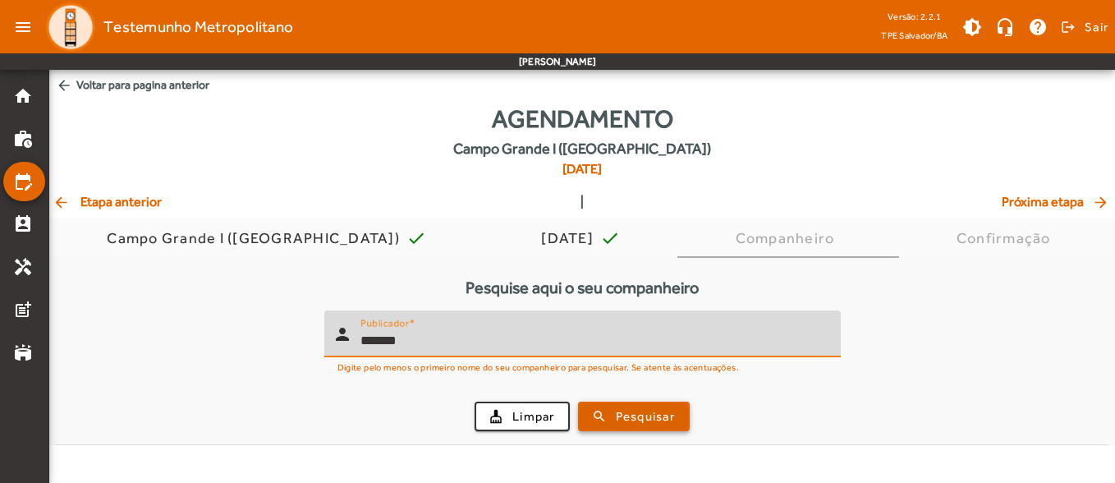
type input "*******"
click at [669, 415] on span "Pesquisar" at bounding box center [645, 416] width 59 height 19
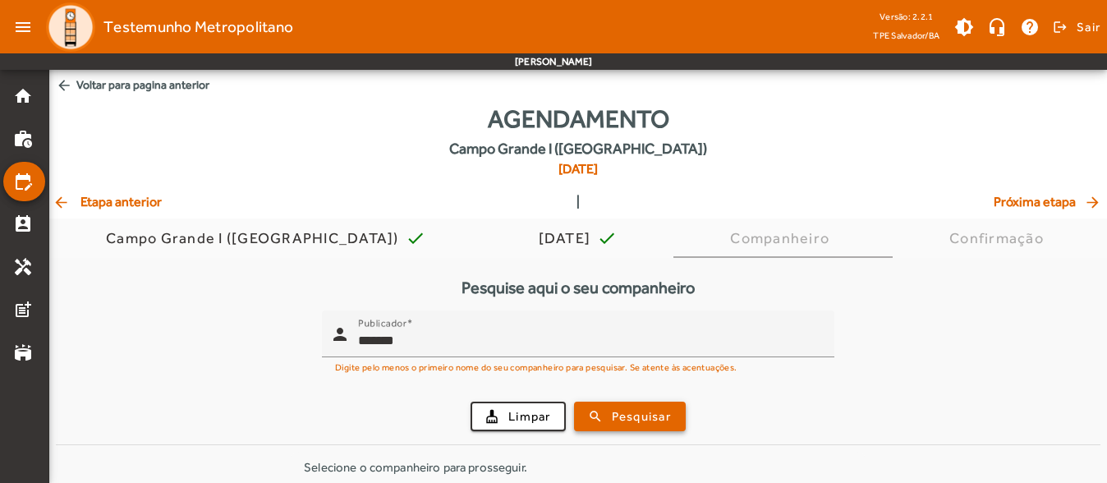
scroll to position [70, 0]
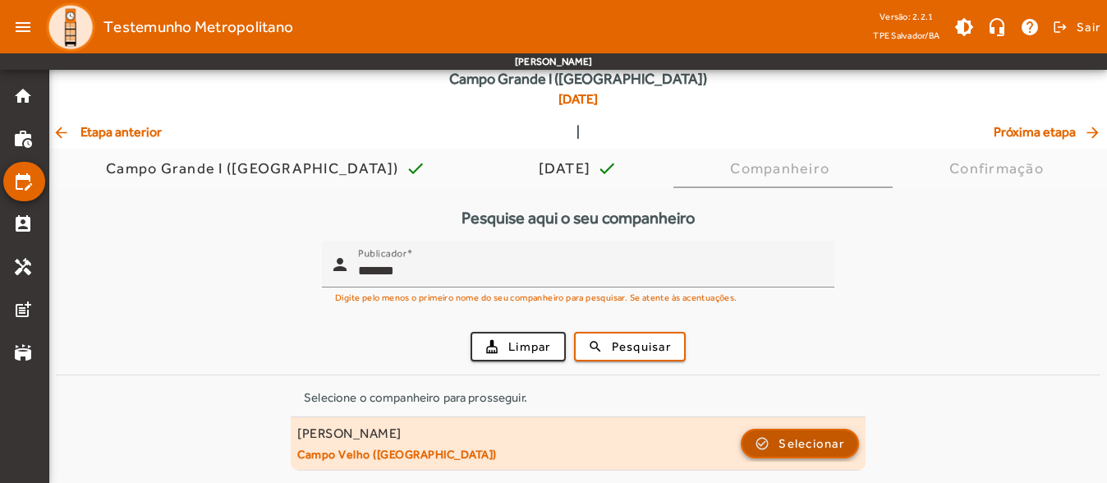
click at [803, 429] on span "button" at bounding box center [799, 443] width 115 height 39
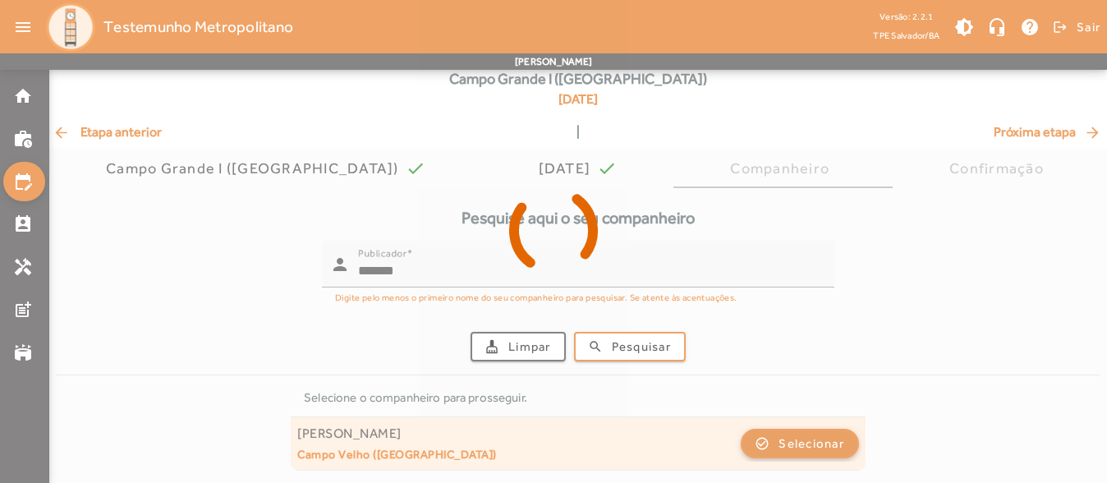
scroll to position [0, 0]
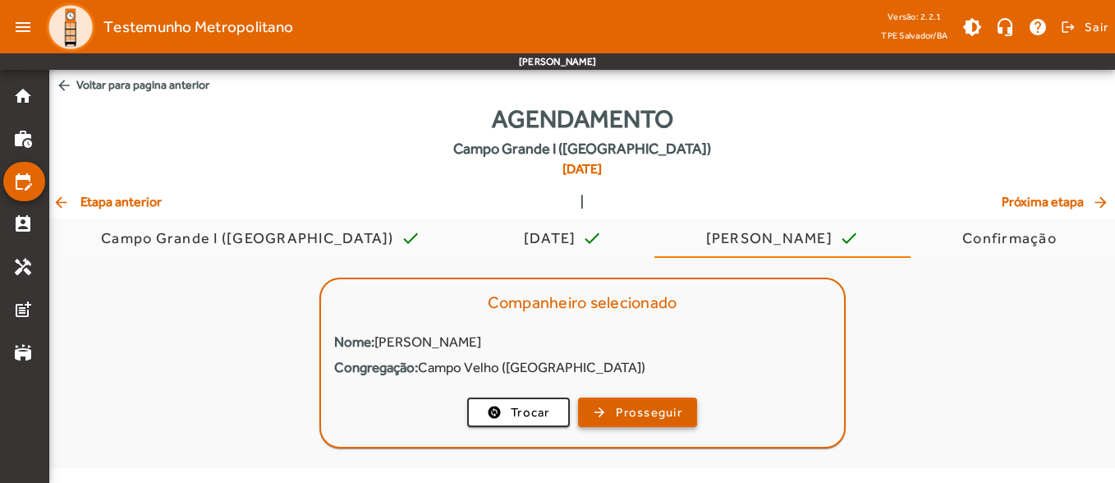
click at [669, 414] on span "Prosseguir" at bounding box center [649, 412] width 67 height 19
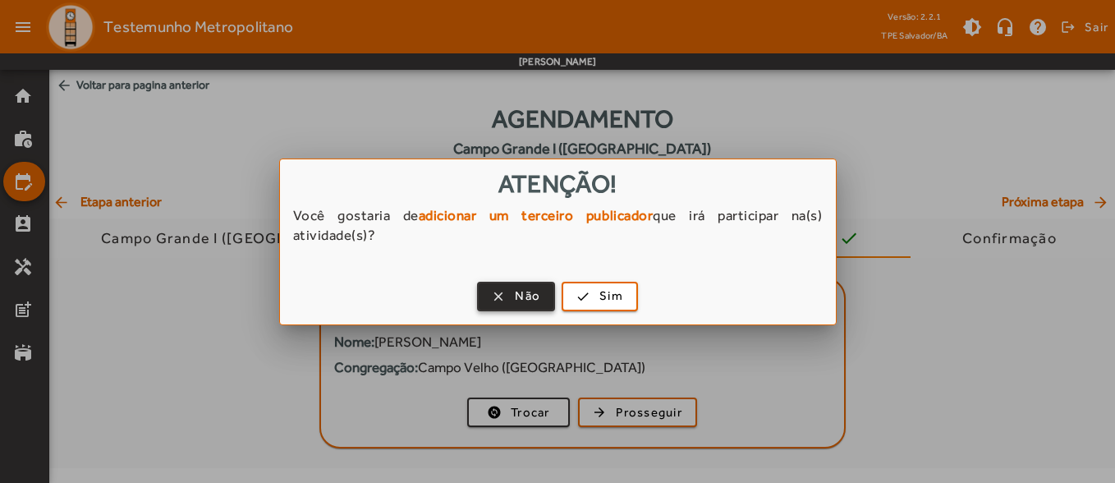
click at [520, 285] on span "button" at bounding box center [516, 296] width 75 height 39
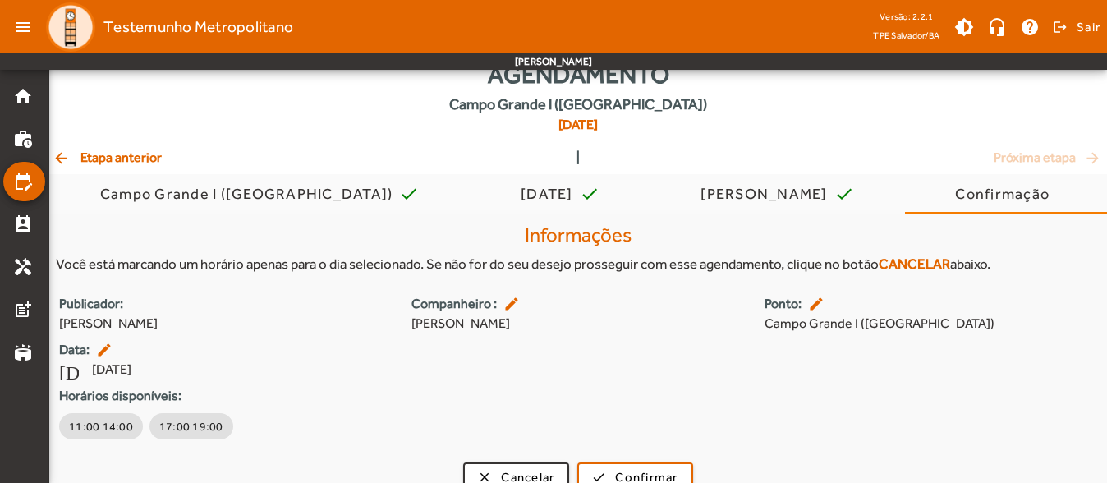
scroll to position [67, 0]
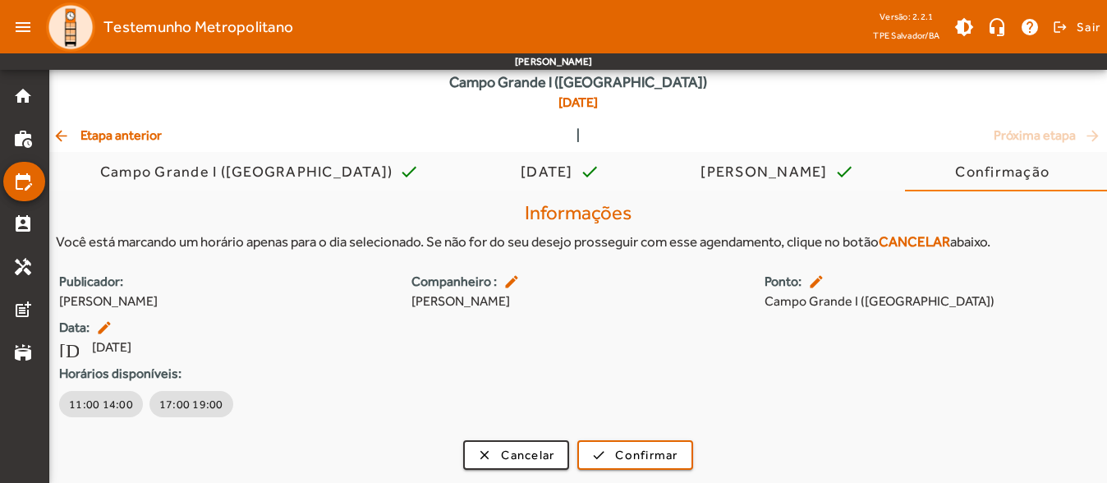
click at [144, 128] on span "arrow_back Etapa anterior" at bounding box center [107, 136] width 109 height 20
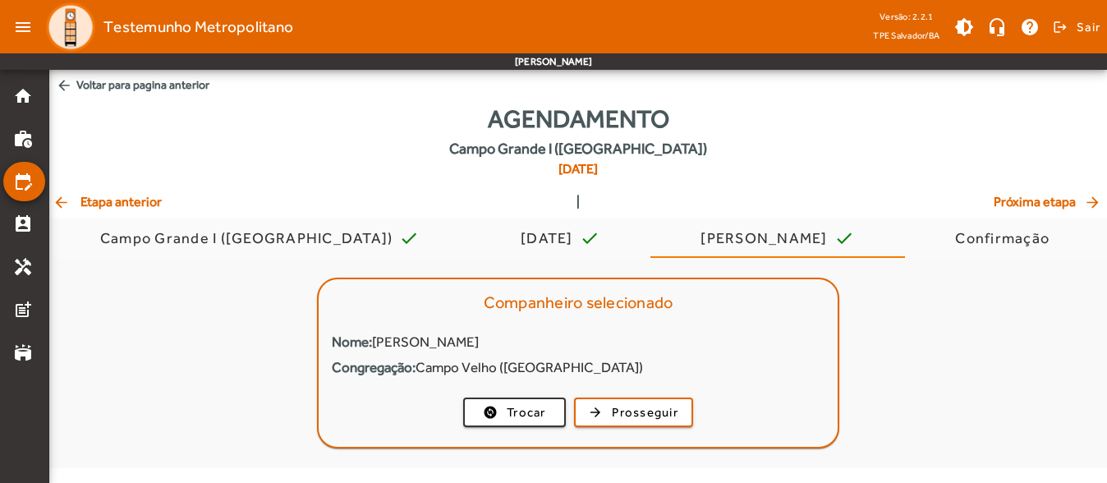
scroll to position [0, 0]
click at [148, 206] on span "arrow_back Etapa anterior" at bounding box center [107, 202] width 109 height 20
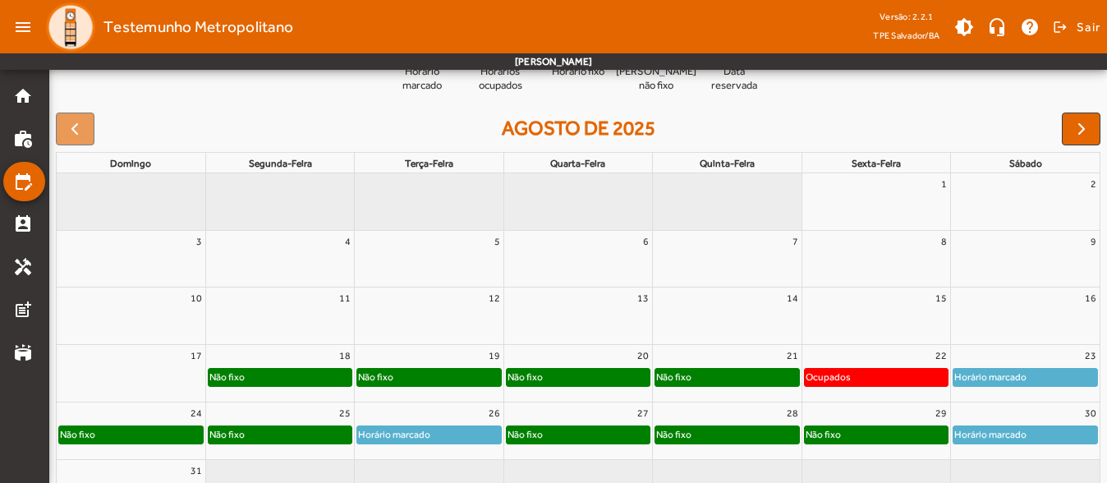
scroll to position [246, 0]
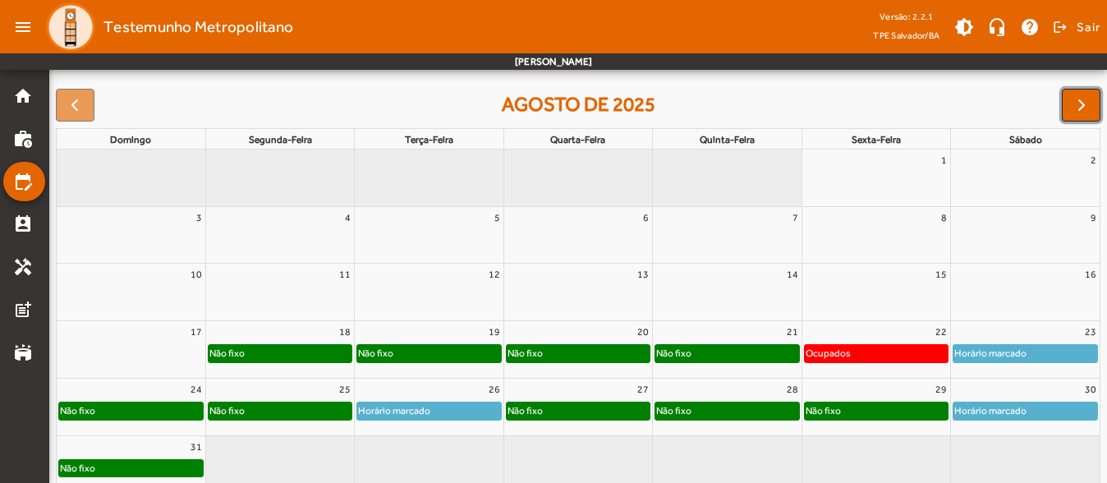
click at [1072, 105] on span "button" at bounding box center [1082, 105] width 20 height 20
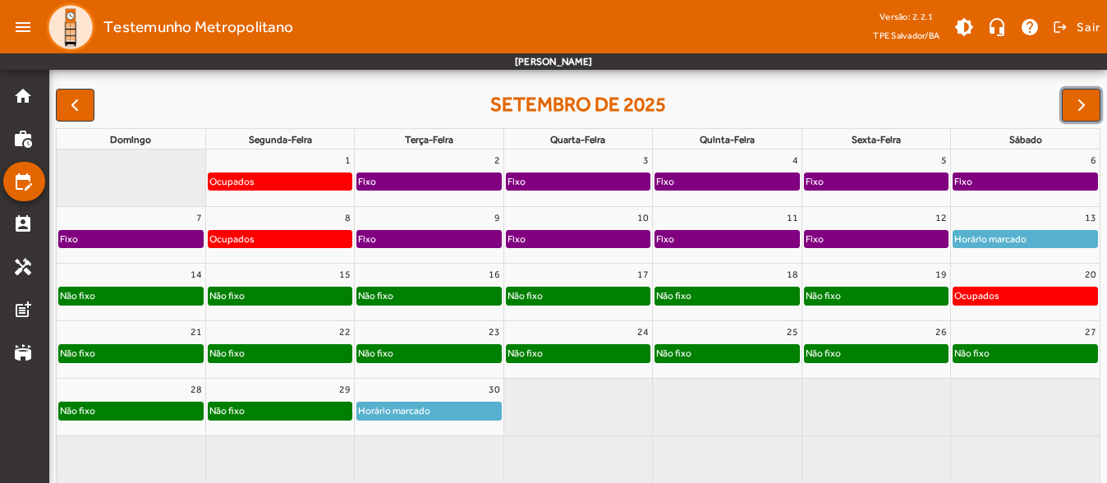
click at [454, 277] on div "16" at bounding box center [429, 274] width 148 height 21
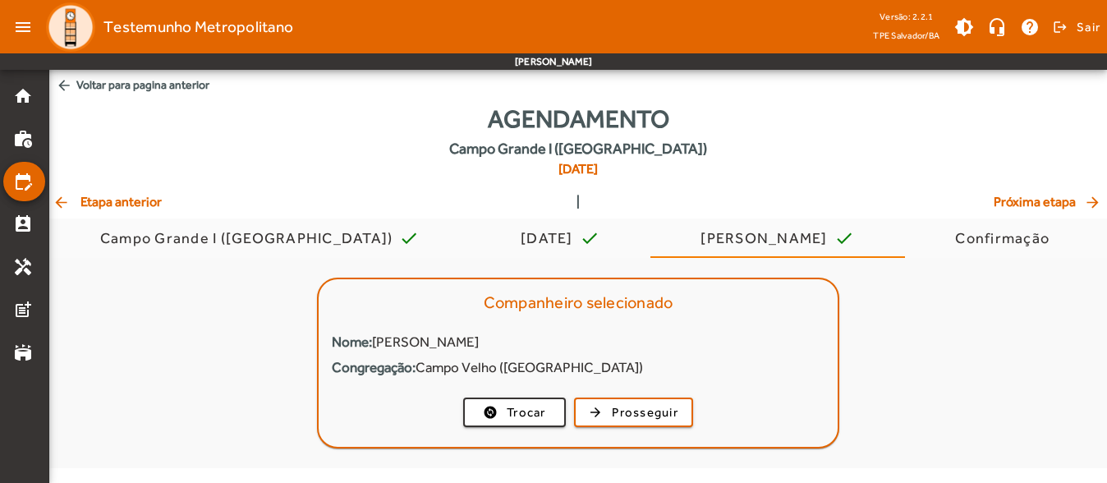
scroll to position [0, 0]
click at [598, 402] on span "button" at bounding box center [638, 411] width 116 height 39
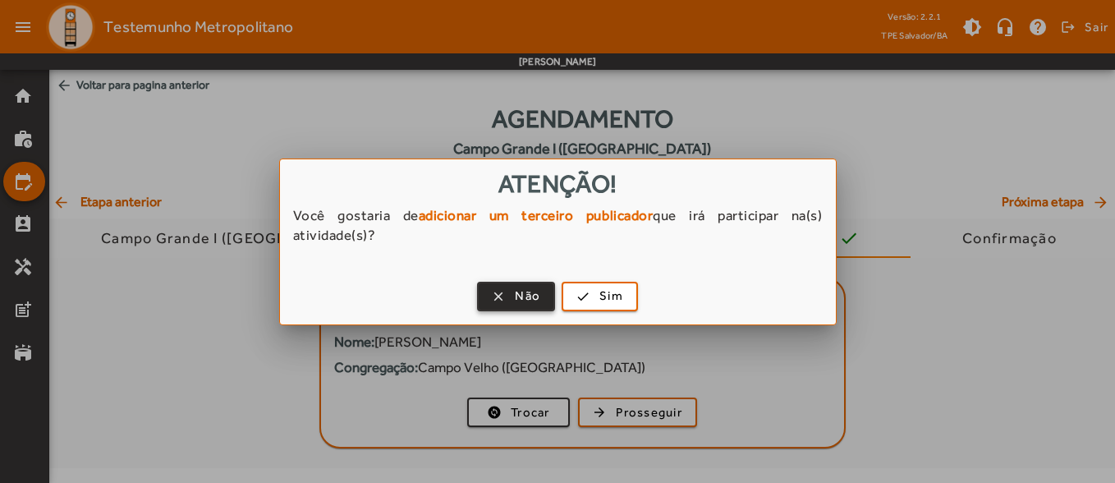
click at [532, 301] on span "Não" at bounding box center [527, 296] width 25 height 19
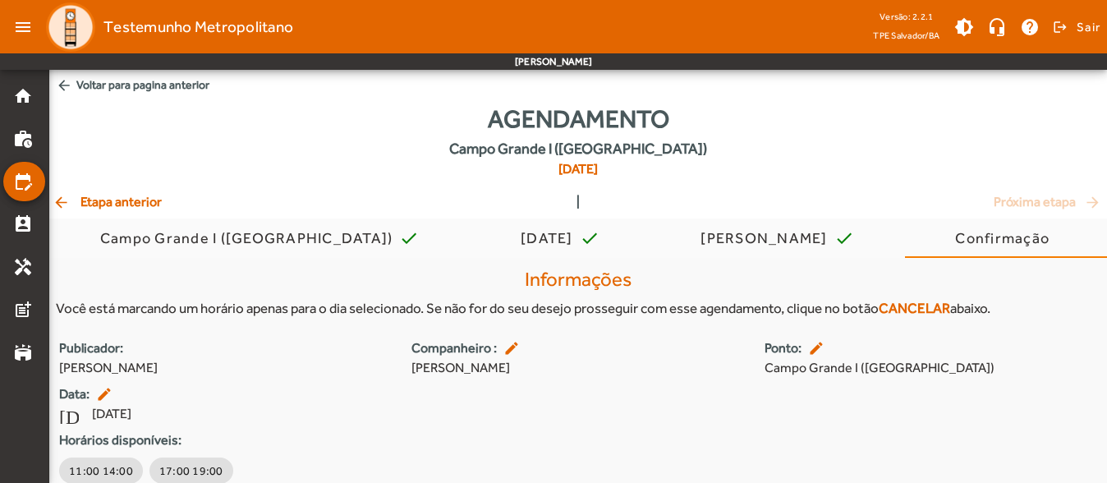
scroll to position [67, 0]
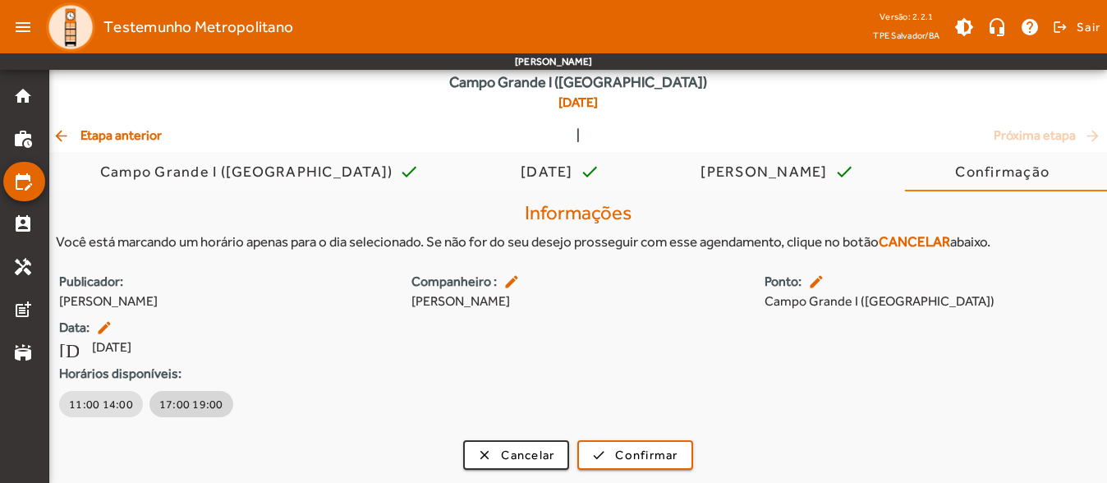
click at [218, 397] on button "17:00 19:00" at bounding box center [191, 404] width 84 height 26
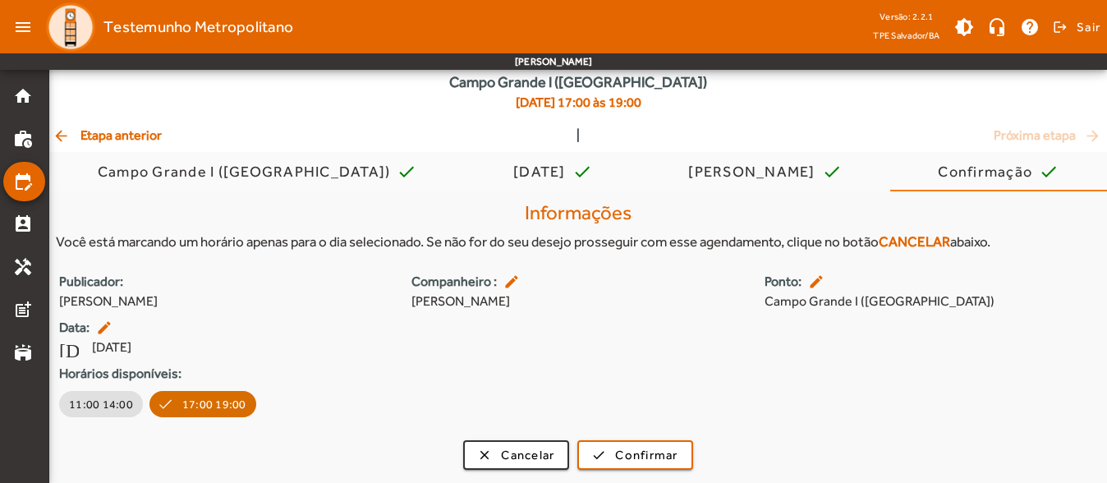
click at [104, 135] on span "arrow_back Etapa anterior" at bounding box center [107, 136] width 109 height 20
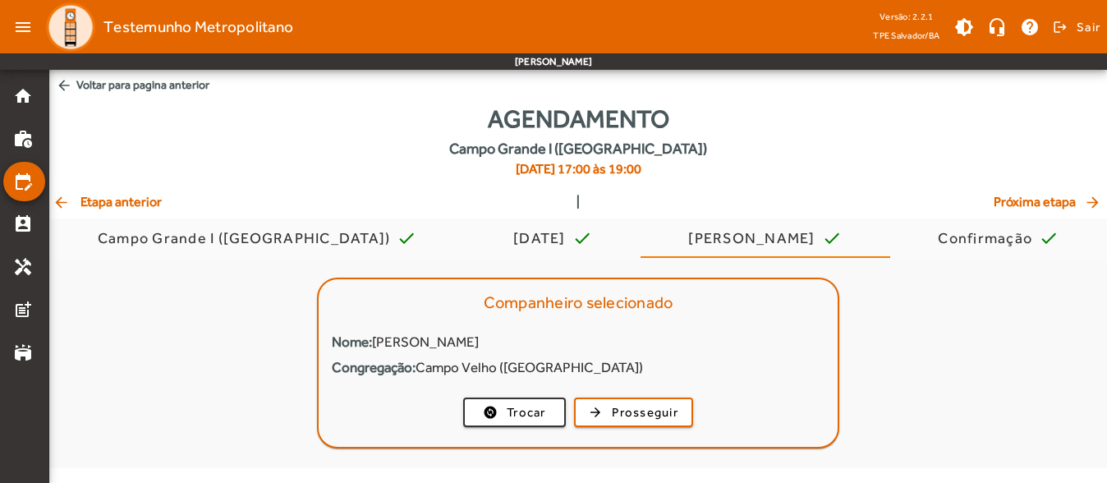
scroll to position [0, 0]
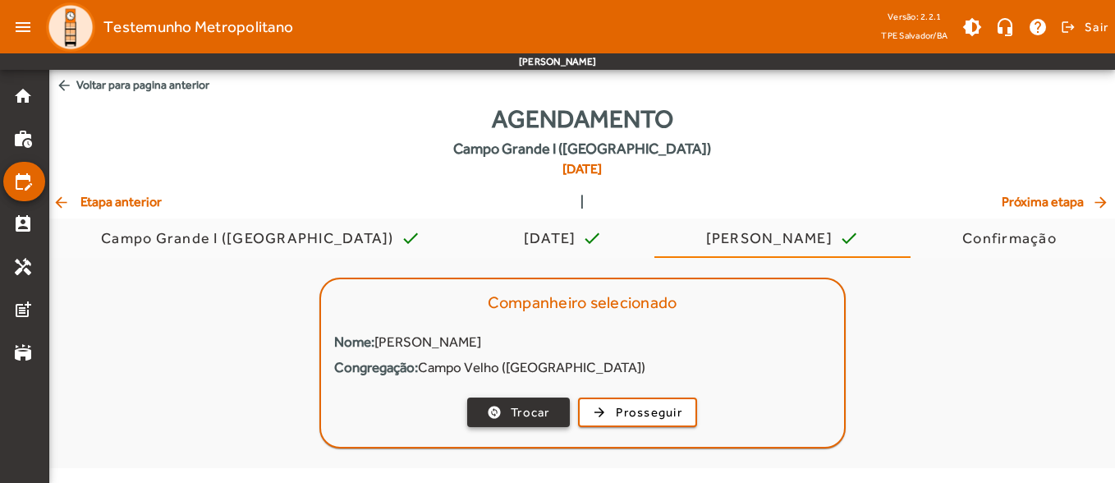
click at [536, 406] on span "Trocar" at bounding box center [530, 412] width 39 height 19
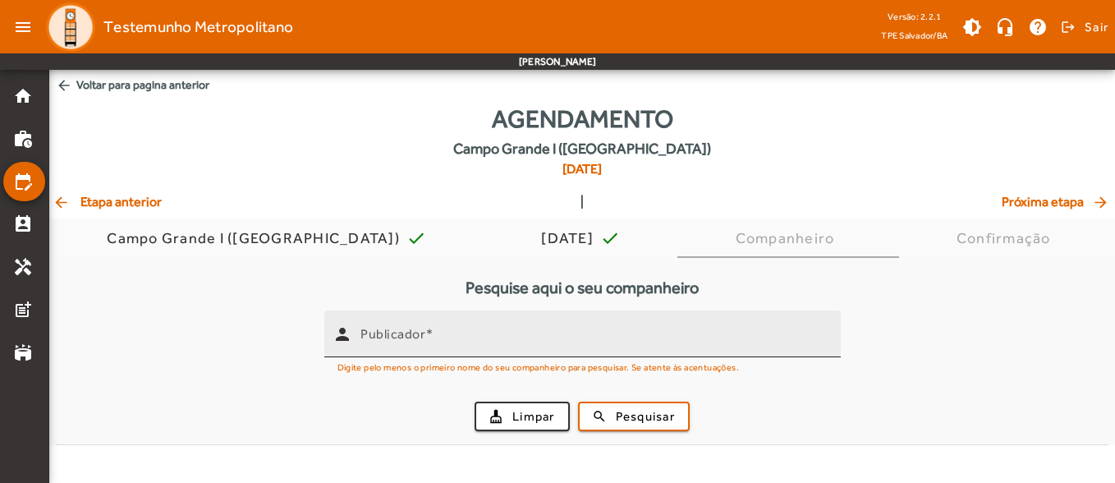
click at [439, 338] on input "Publicador" at bounding box center [593, 341] width 467 height 20
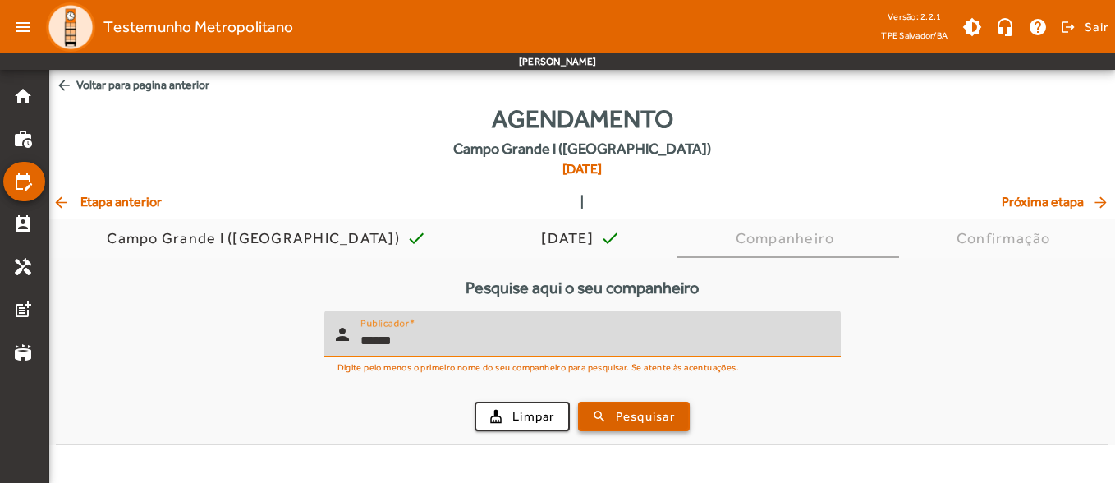
type input "******"
click at [637, 417] on span "Pesquisar" at bounding box center [645, 416] width 59 height 19
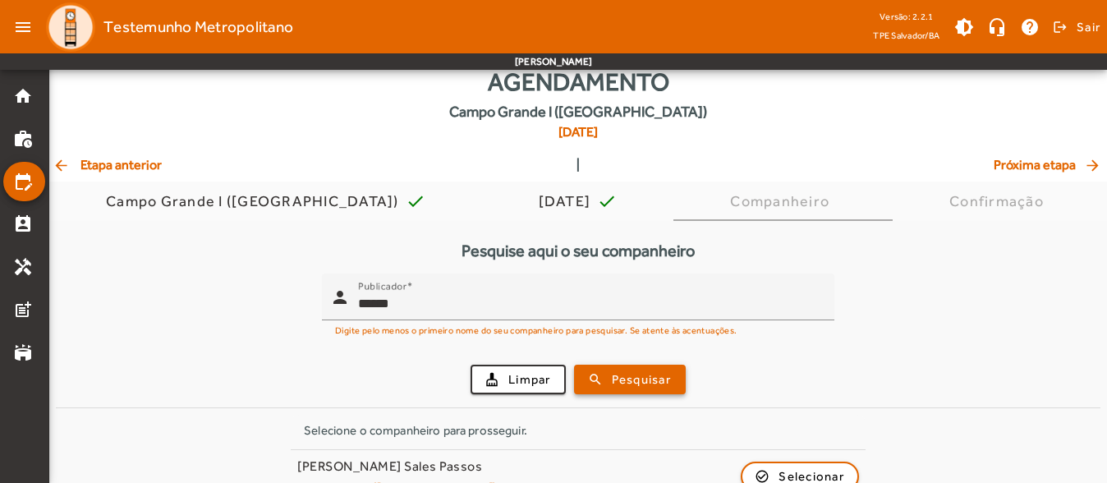
scroll to position [70, 0]
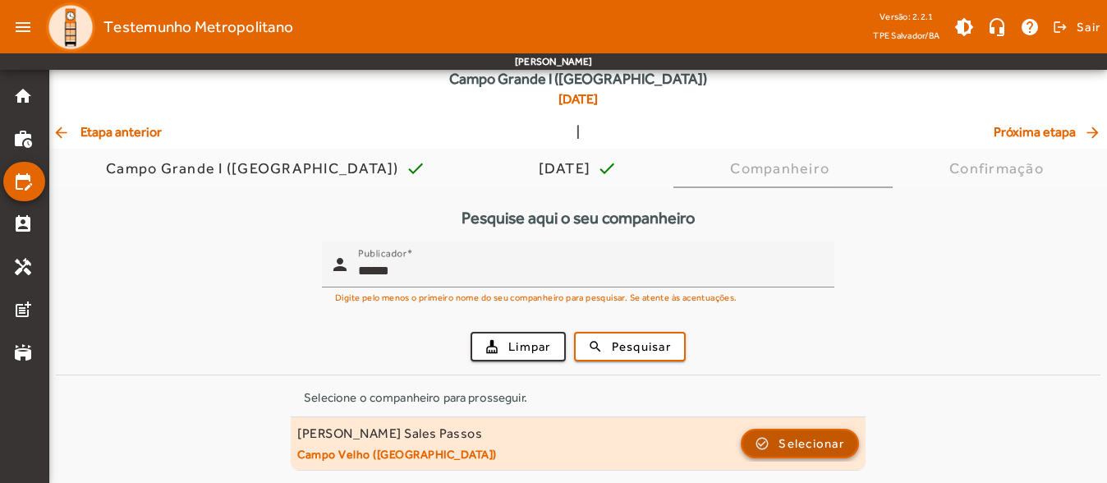
click at [767, 448] on span "button" at bounding box center [799, 443] width 115 height 39
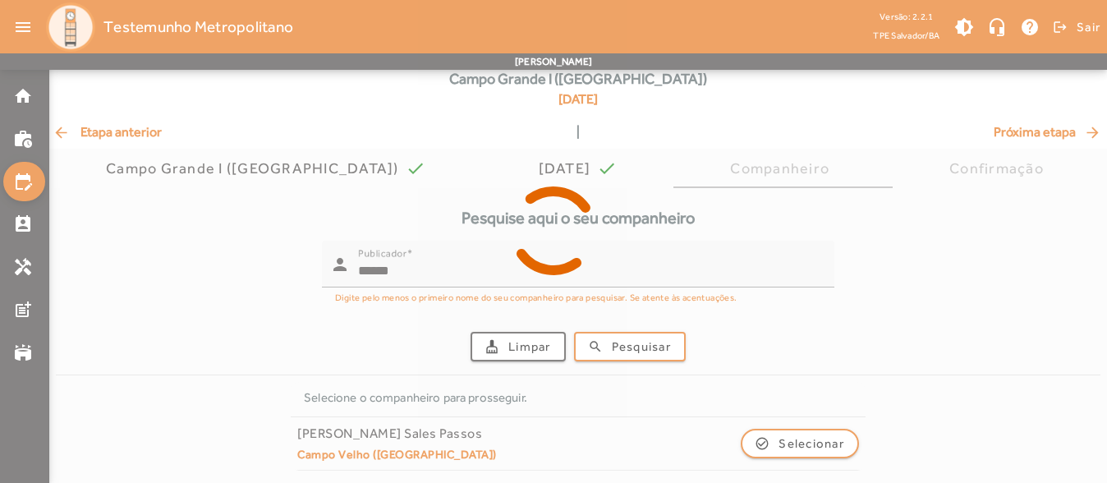
scroll to position [0, 0]
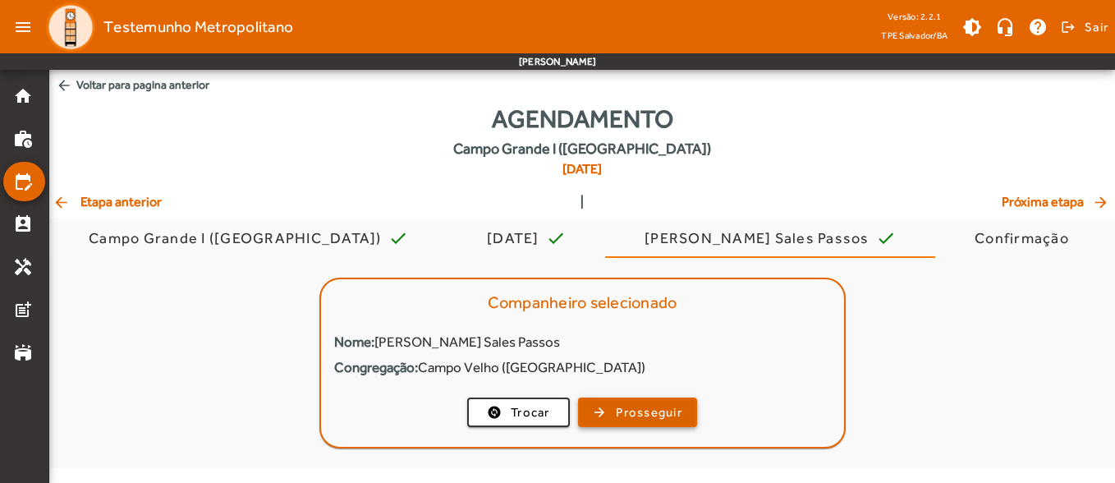
click at [661, 415] on span "Prosseguir" at bounding box center [649, 412] width 67 height 19
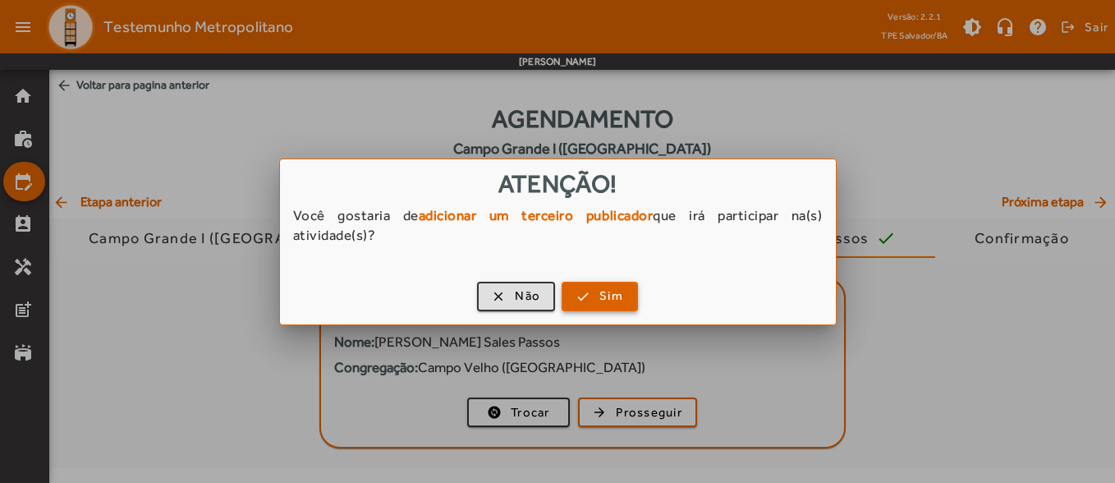
click at [604, 294] on span "Sim" at bounding box center [611, 296] width 24 height 19
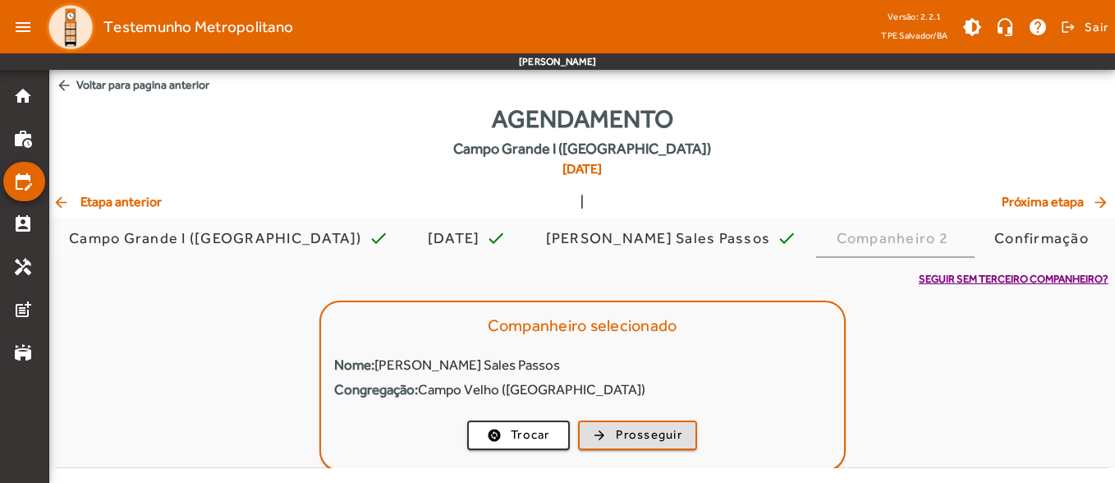
click at [415, 364] on mat-label "Publicador" at bounding box center [392, 356] width 65 height 16
click at [415, 364] on input "Publicador" at bounding box center [593, 364] width 467 height 20
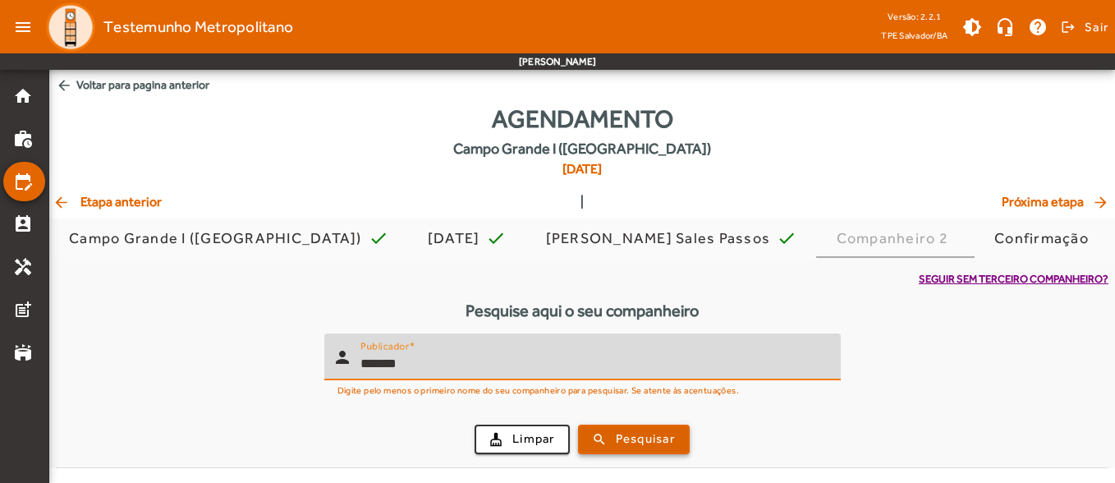
type input "*******"
click at [633, 427] on span "submit" at bounding box center [634, 439] width 108 height 39
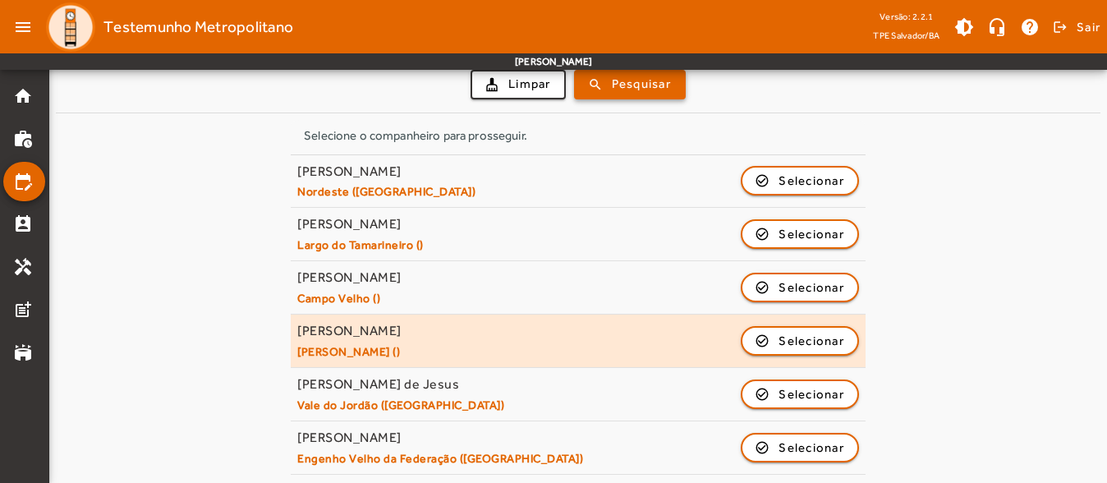
scroll to position [383, 0]
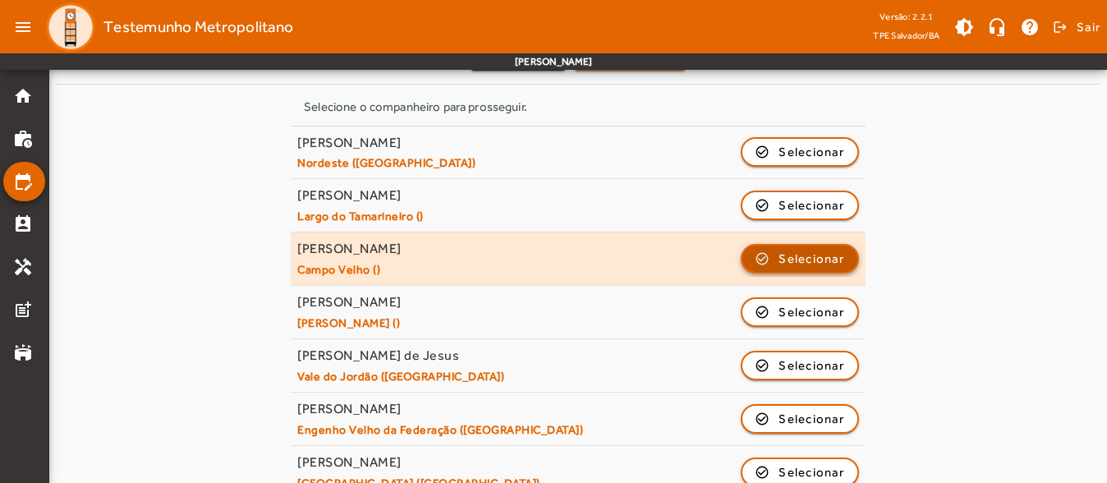
click at [793, 265] on span "Selecionar" at bounding box center [811, 259] width 66 height 20
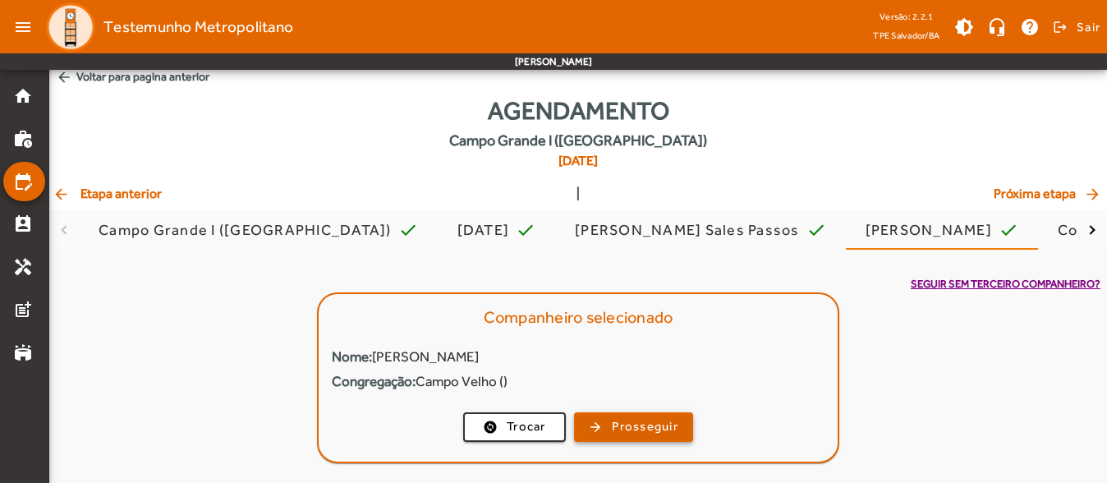
scroll to position [0, 0]
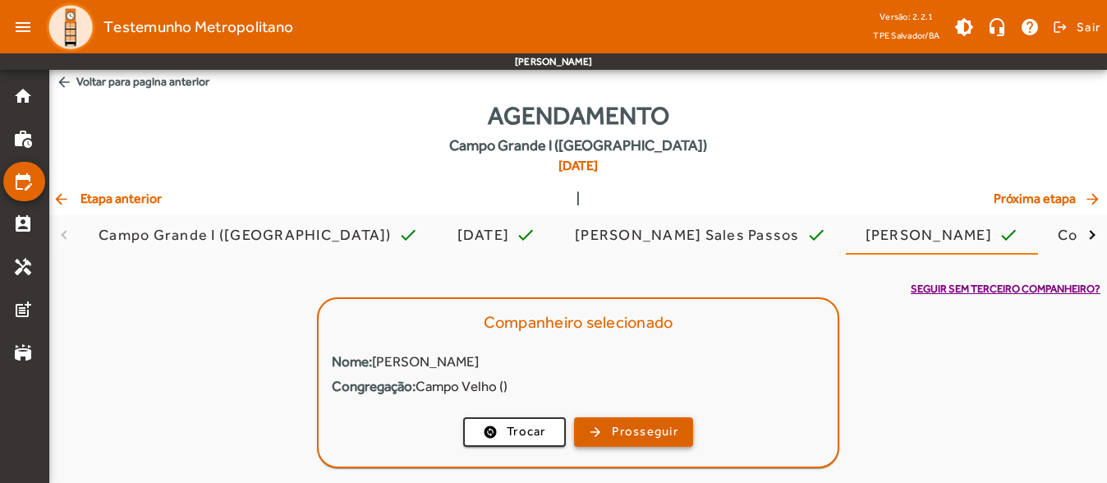
click at [653, 423] on span "Prosseguir" at bounding box center [645, 431] width 67 height 19
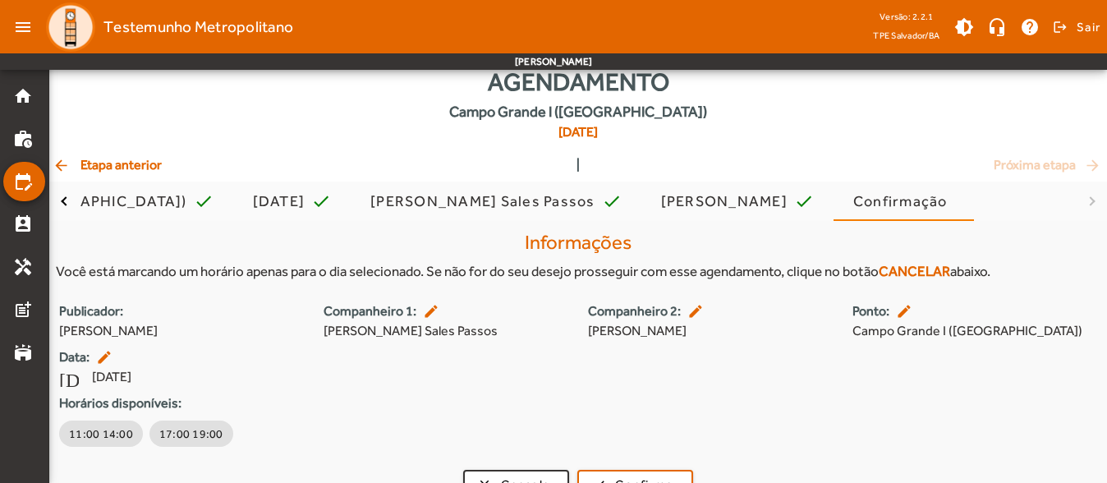
scroll to position [67, 0]
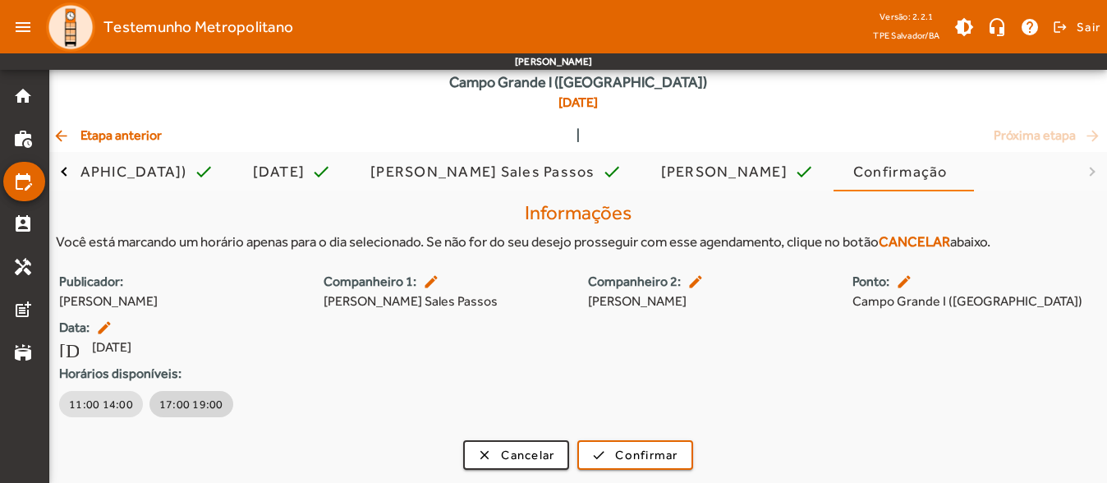
click at [187, 400] on span "17:00 19:00" at bounding box center [191, 404] width 64 height 16
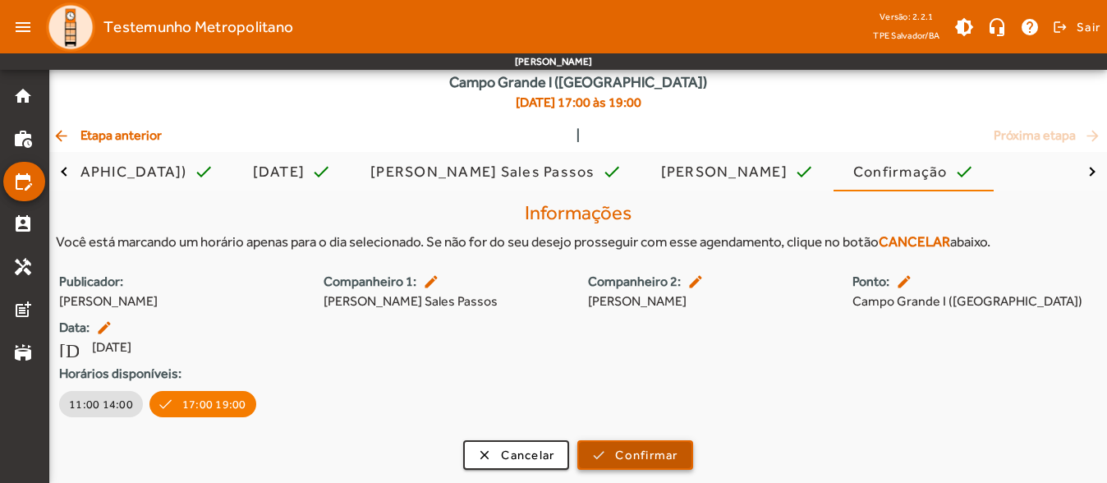
click at [680, 452] on span "submit" at bounding box center [635, 454] width 112 height 39
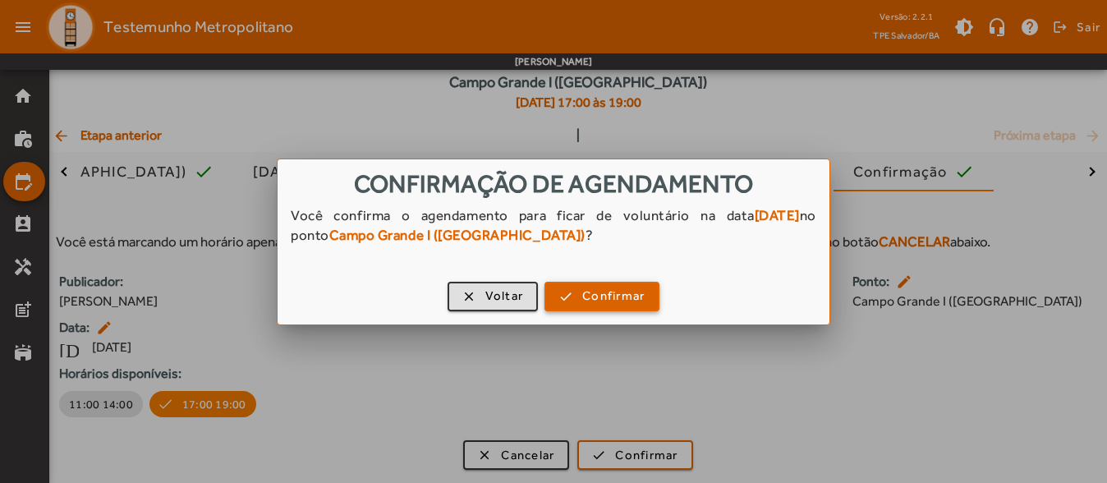
click at [585, 298] on span "Confirmar" at bounding box center [613, 296] width 62 height 19
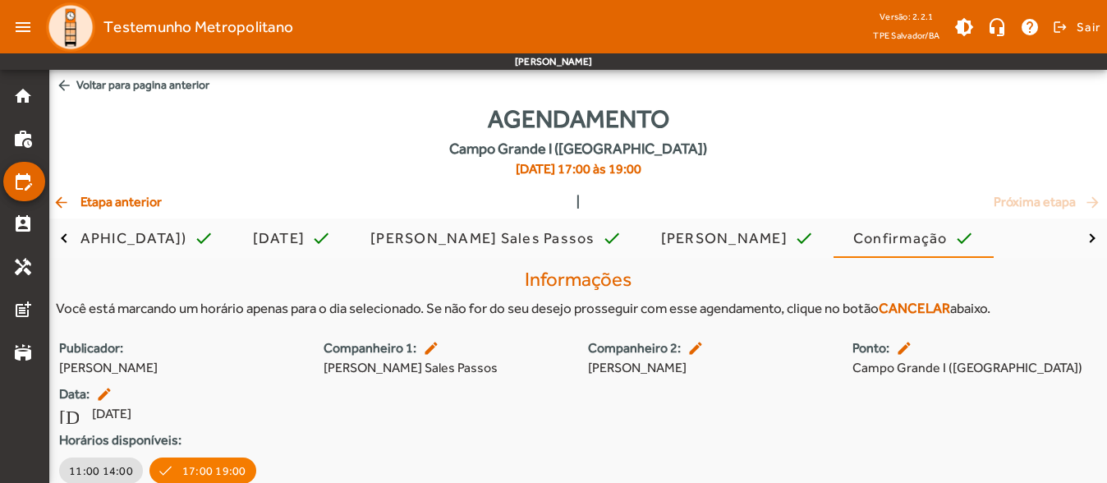
scroll to position [67, 0]
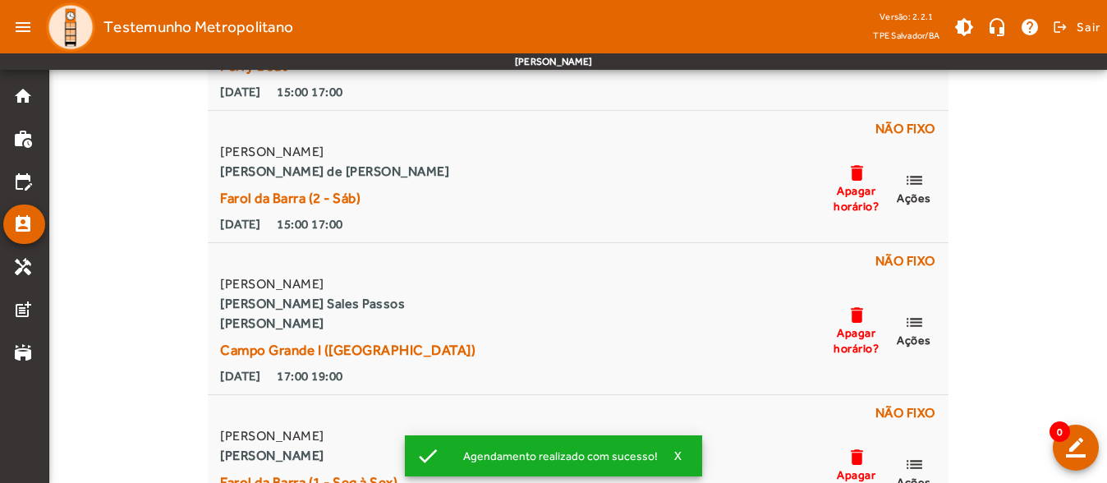
scroll to position [468, 0]
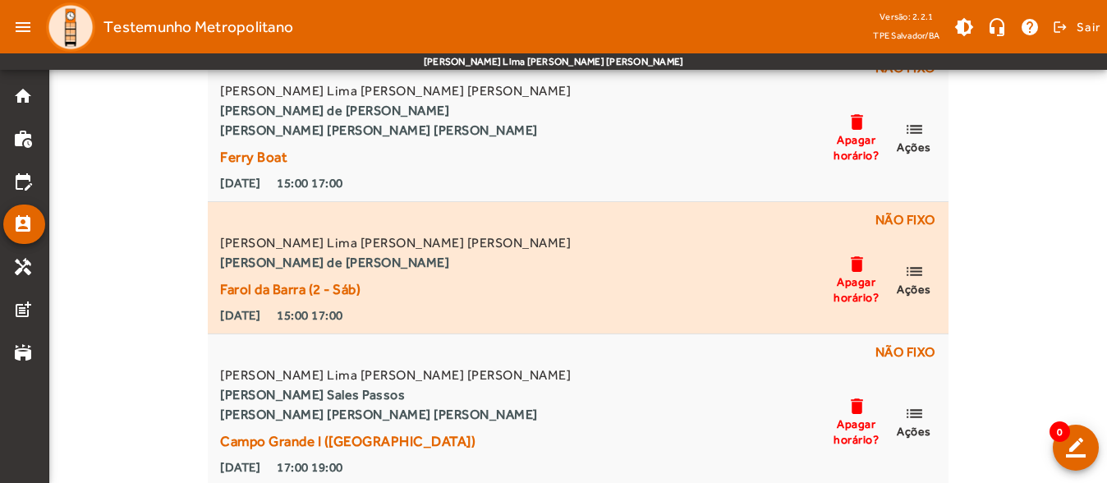
scroll to position [550, 0]
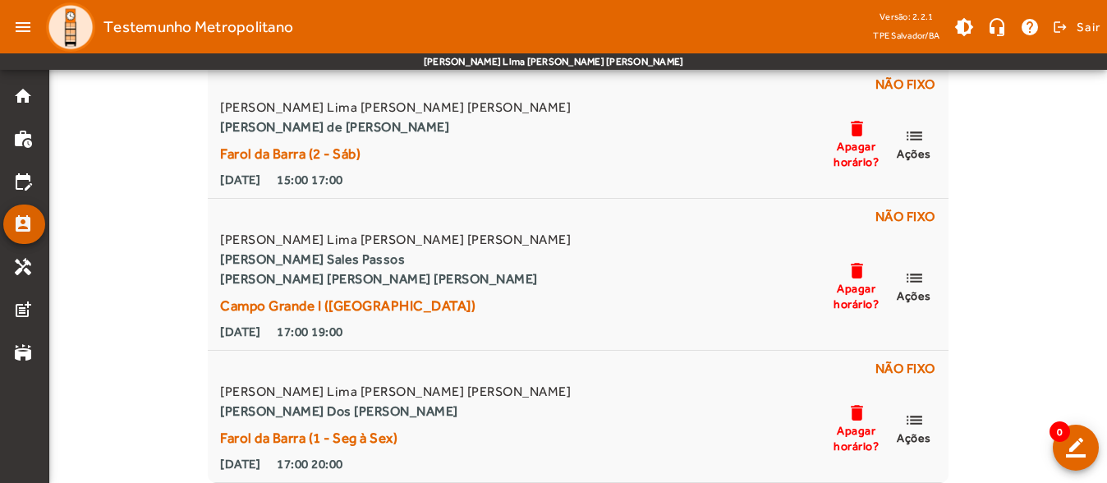
click at [19, 212] on mat-list-item "perm_contact_calendar" at bounding box center [24, 223] width 42 height 39
click at [25, 185] on mat-icon "edit_calendar" at bounding box center [23, 182] width 20 height 20
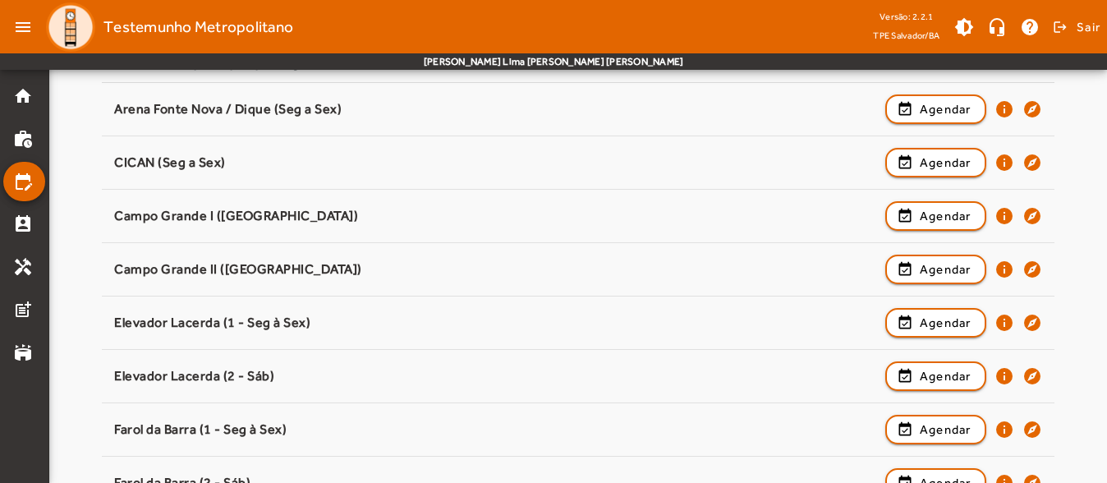
scroll to position [82, 0]
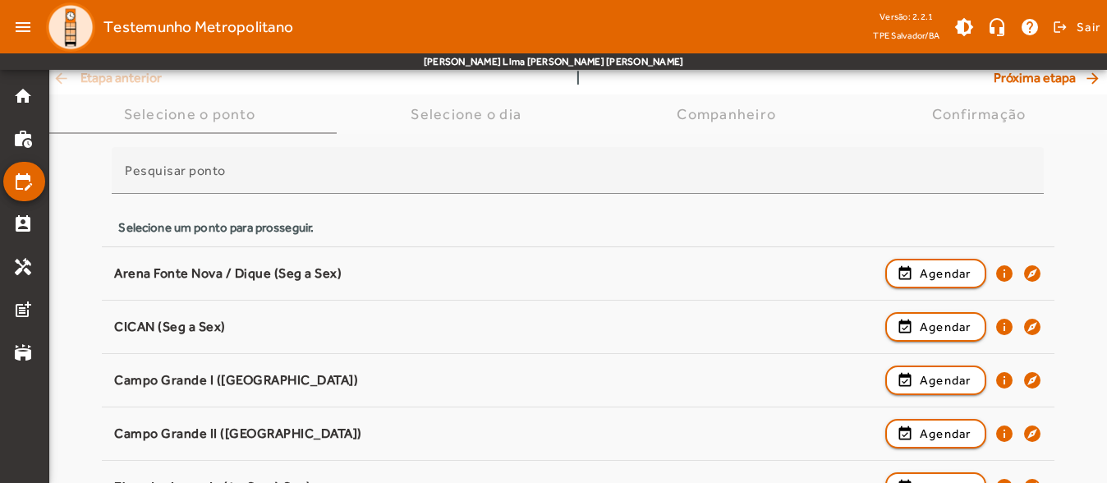
drag, startPoint x: 435, startPoint y: 200, endPoint x: 390, endPoint y: 140, distance: 74.4
click at [435, 200] on div at bounding box center [578, 203] width 932 height 18
